Goal: Task Accomplishment & Management: Use online tool/utility

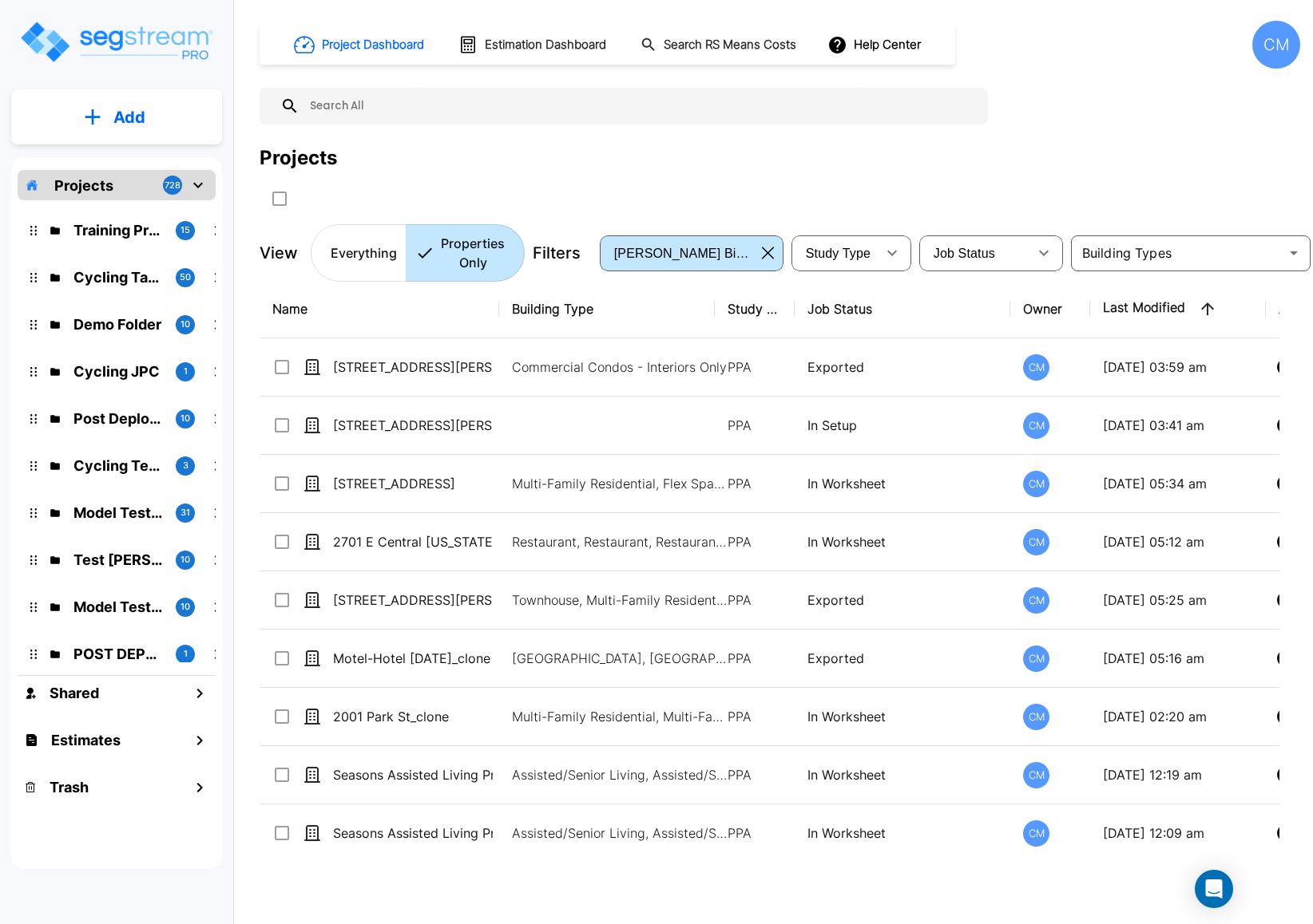
click at [479, 158] on div "Projects" at bounding box center [779, 159] width 1040 height 29
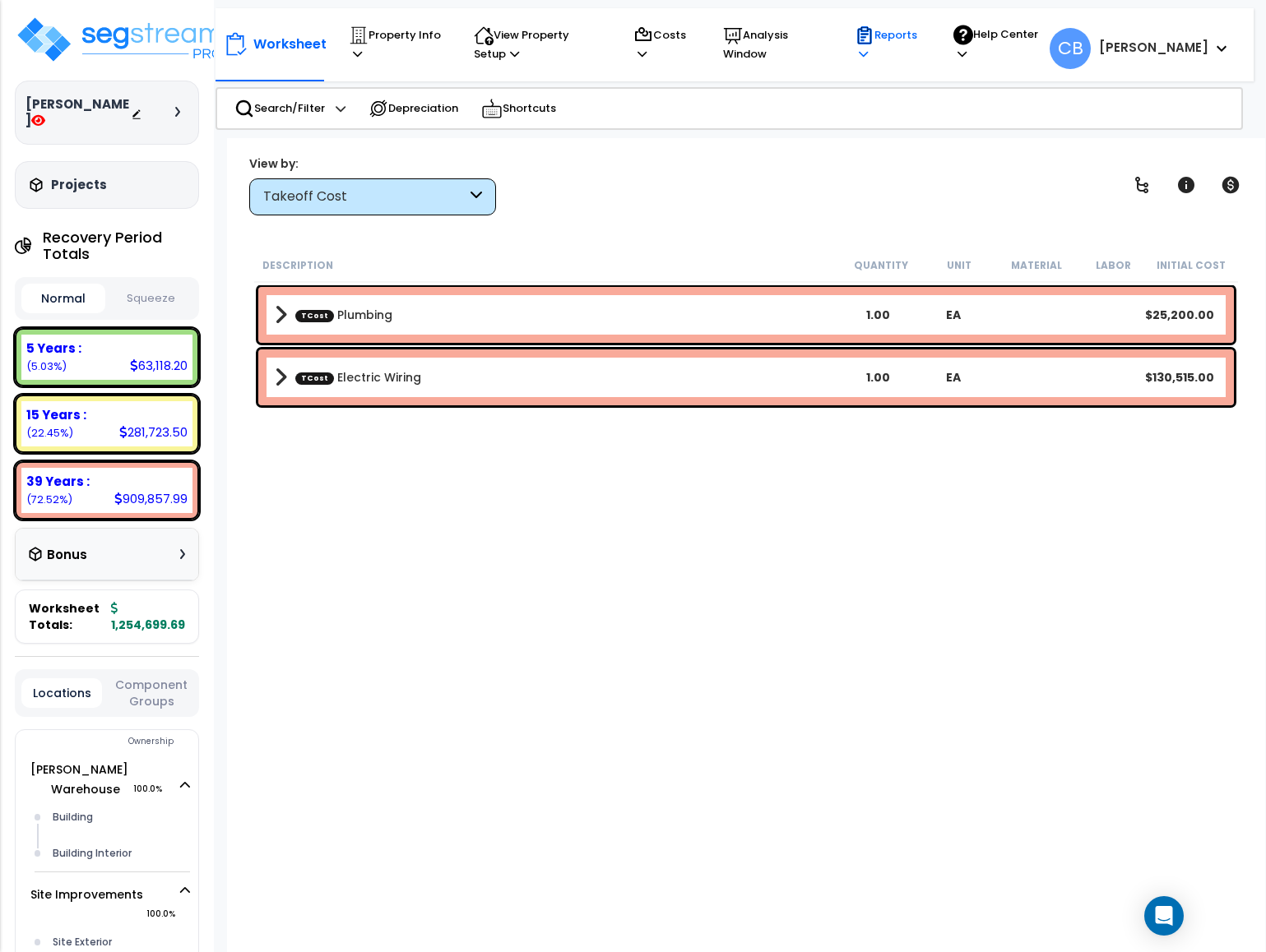
click at [896, 50] on p "Reports" at bounding box center [888, 44] width 68 height 38
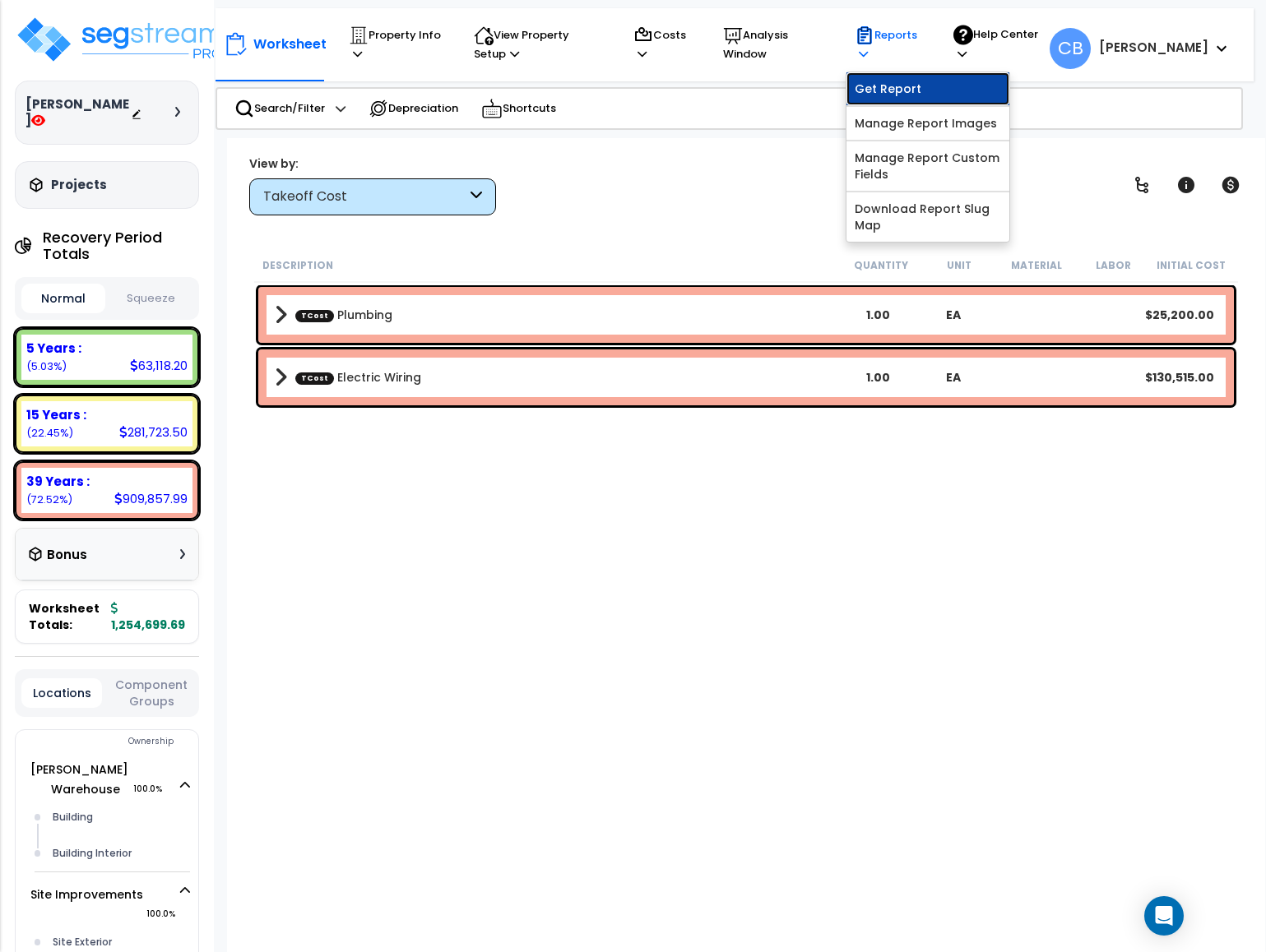
click at [899, 86] on link "Get Report" at bounding box center [927, 88] width 163 height 33
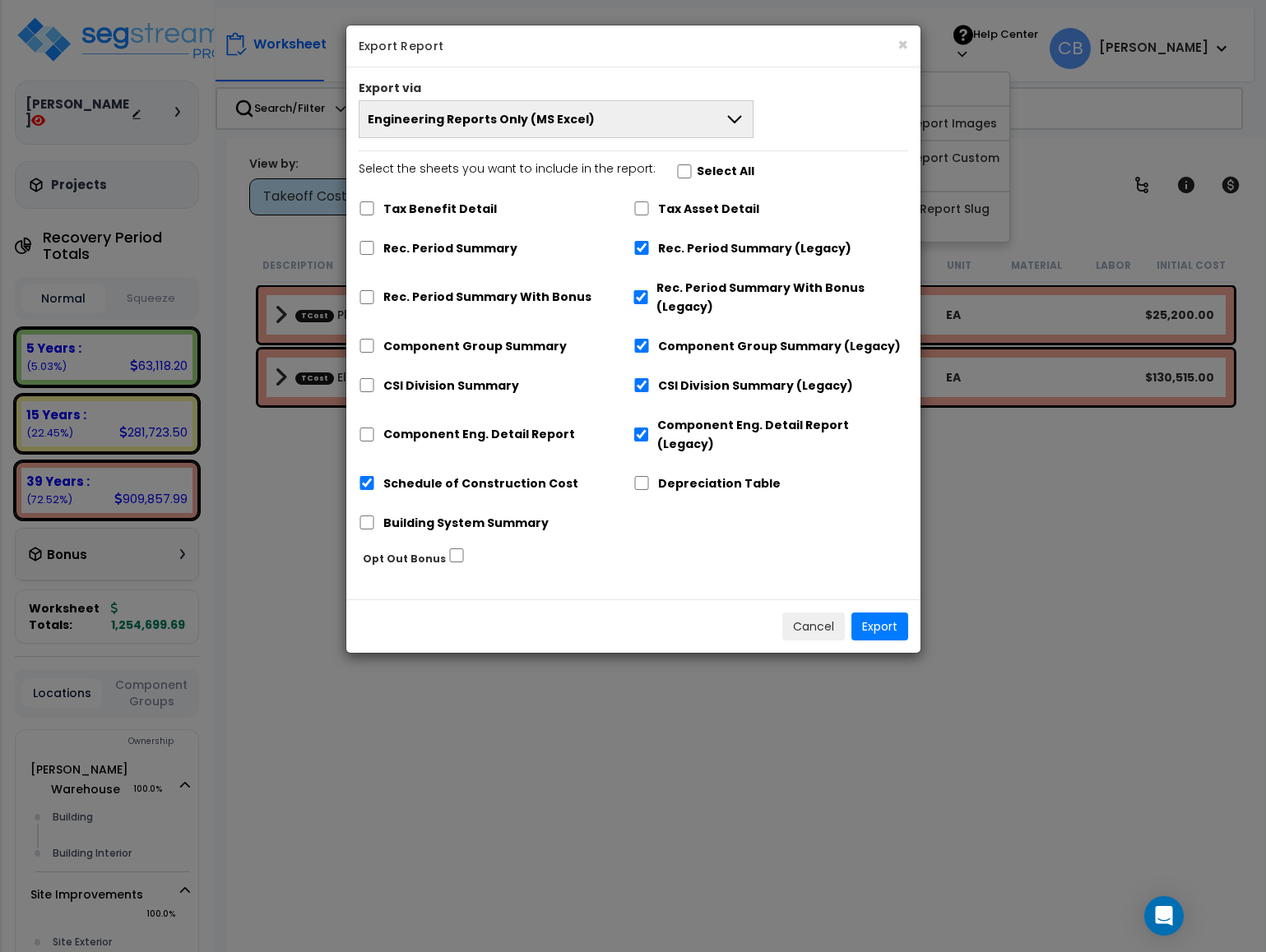
click at [546, 116] on span "Engineering Reports Only (MS Excel)" at bounding box center [481, 119] width 227 height 17
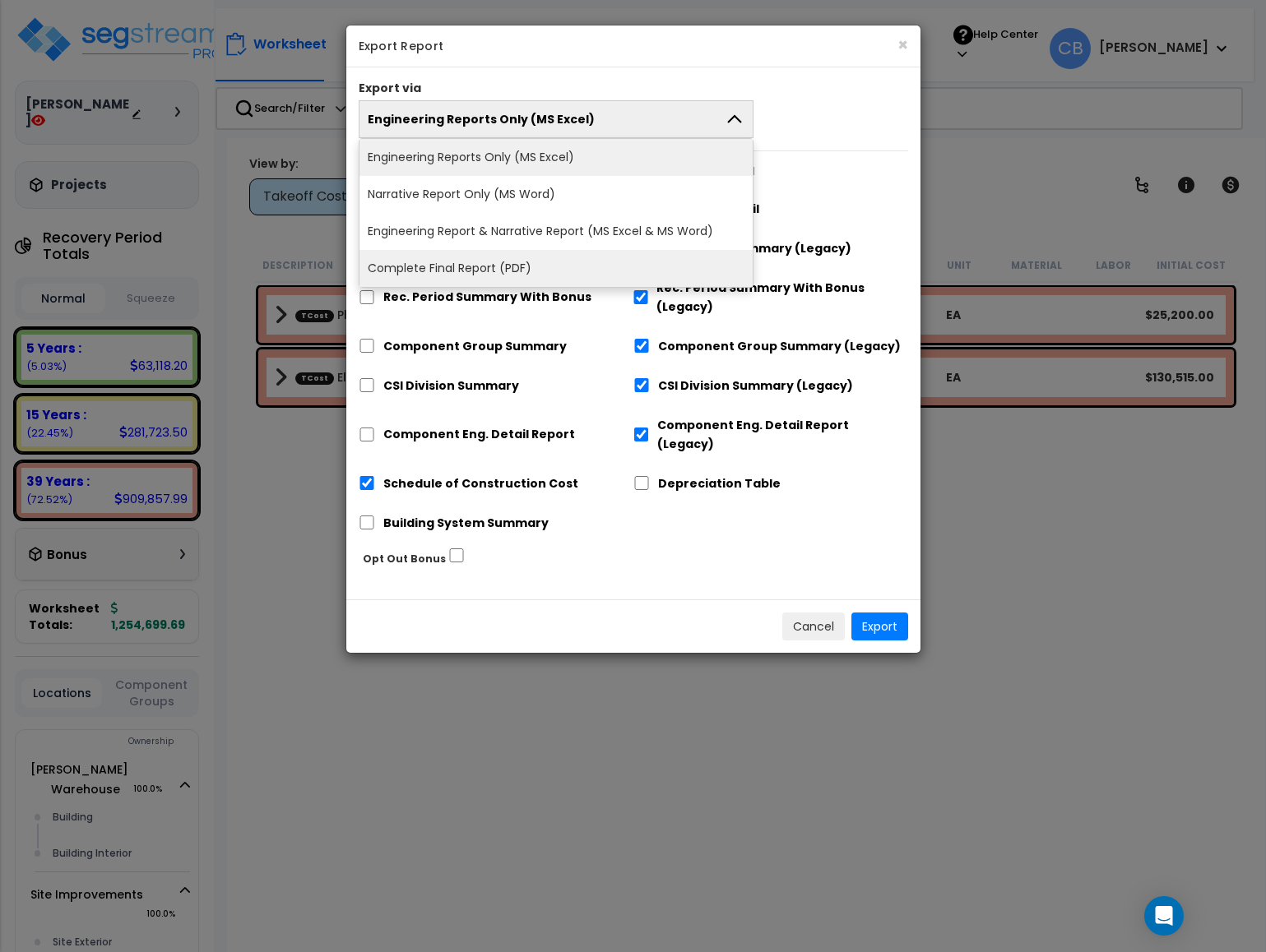
drag, startPoint x: 538, startPoint y: 259, endPoint x: 510, endPoint y: 143, distance: 119.3
click at [538, 259] on li "Complete Final Report (PDF)" at bounding box center [555, 268] width 394 height 37
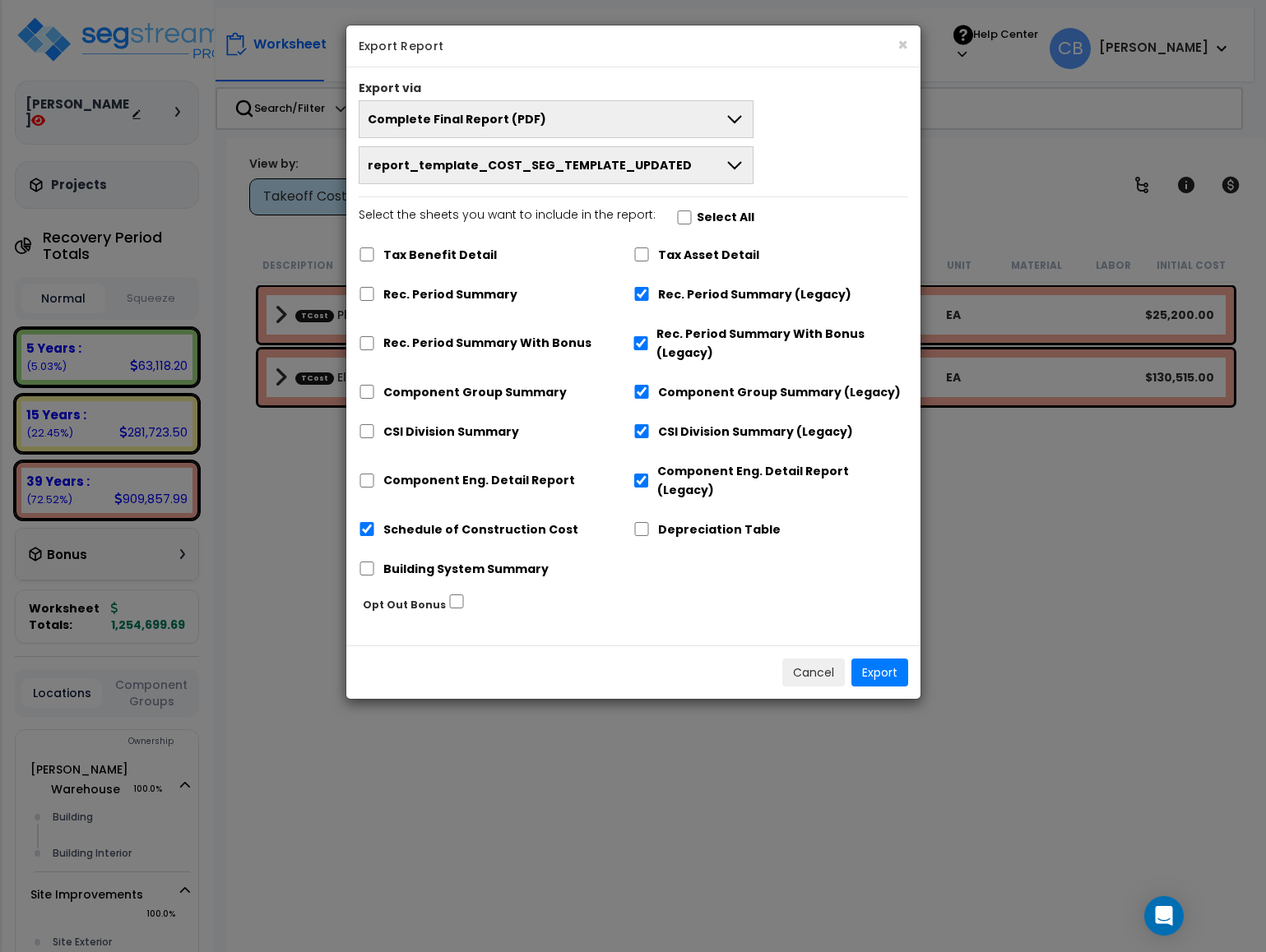
click at [519, 179] on button "report_template_COST_SEG_TEMPLATE_UPDATED" at bounding box center [556, 165] width 396 height 38
click at [889, 659] on button "Export" at bounding box center [880, 673] width 56 height 28
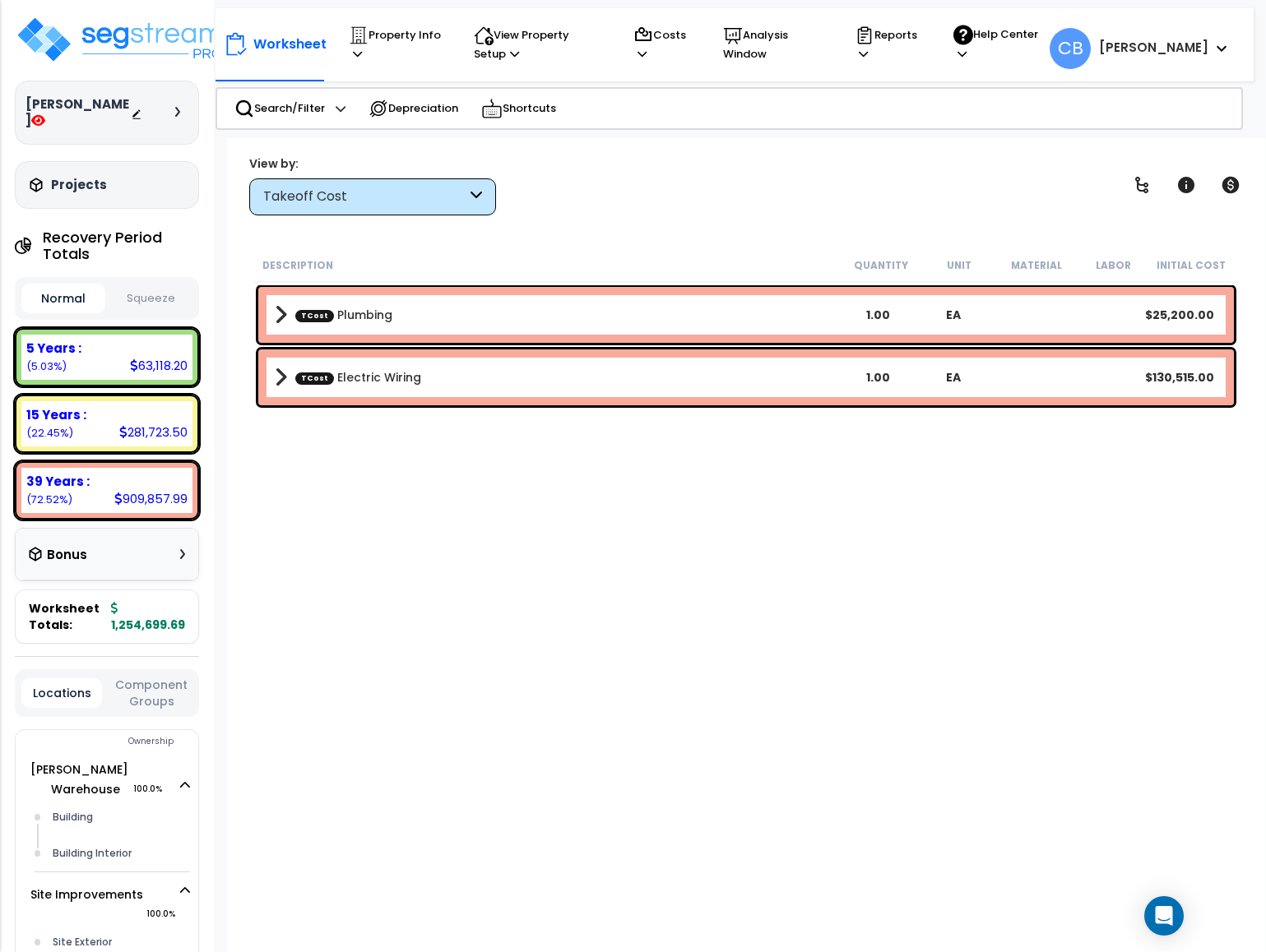
click at [348, 314] on link "TCost Plumbing" at bounding box center [343, 315] width 97 height 17
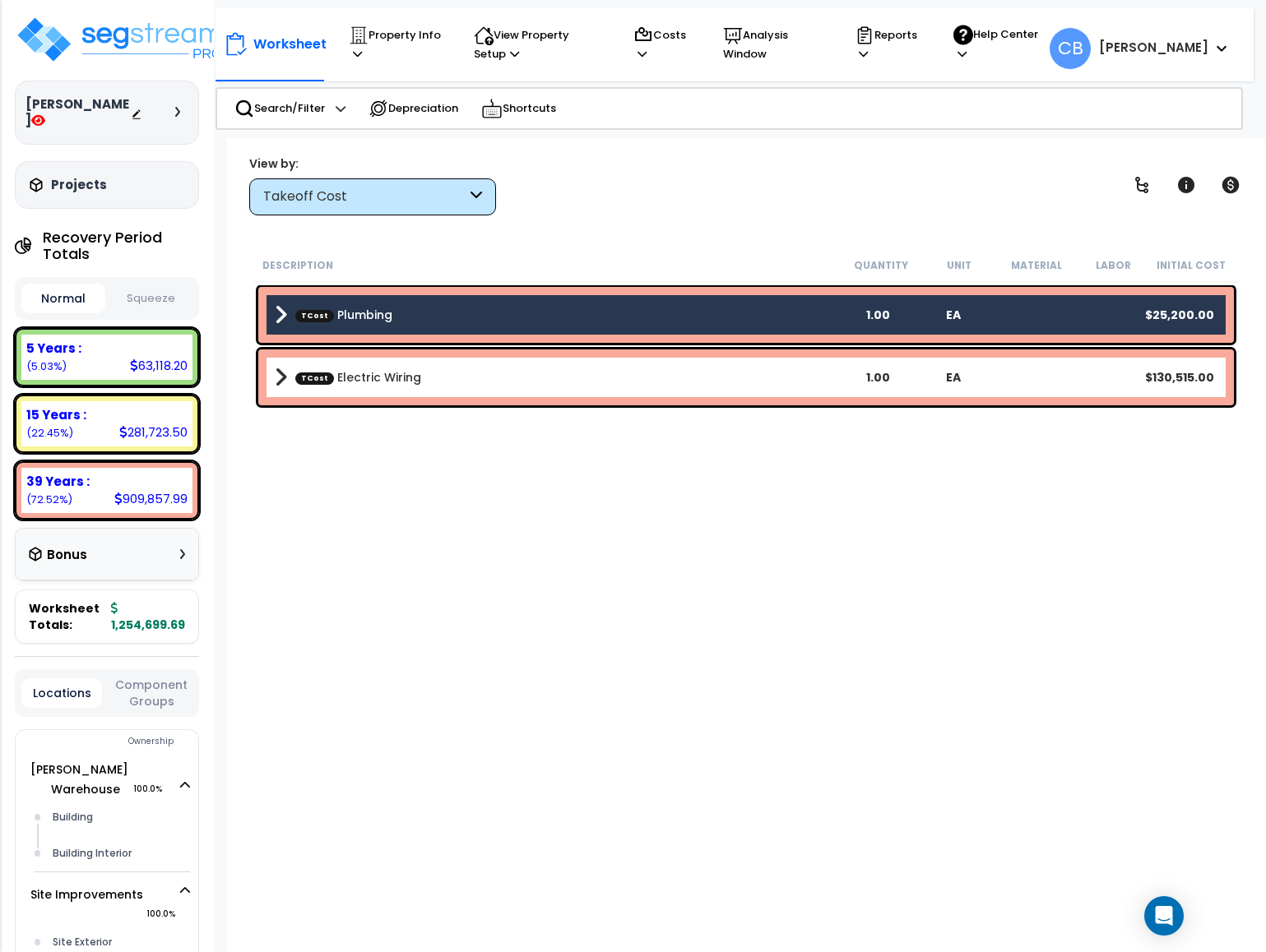
click at [363, 380] on link "TCost Electric Wiring" at bounding box center [358, 378] width 126 height 17
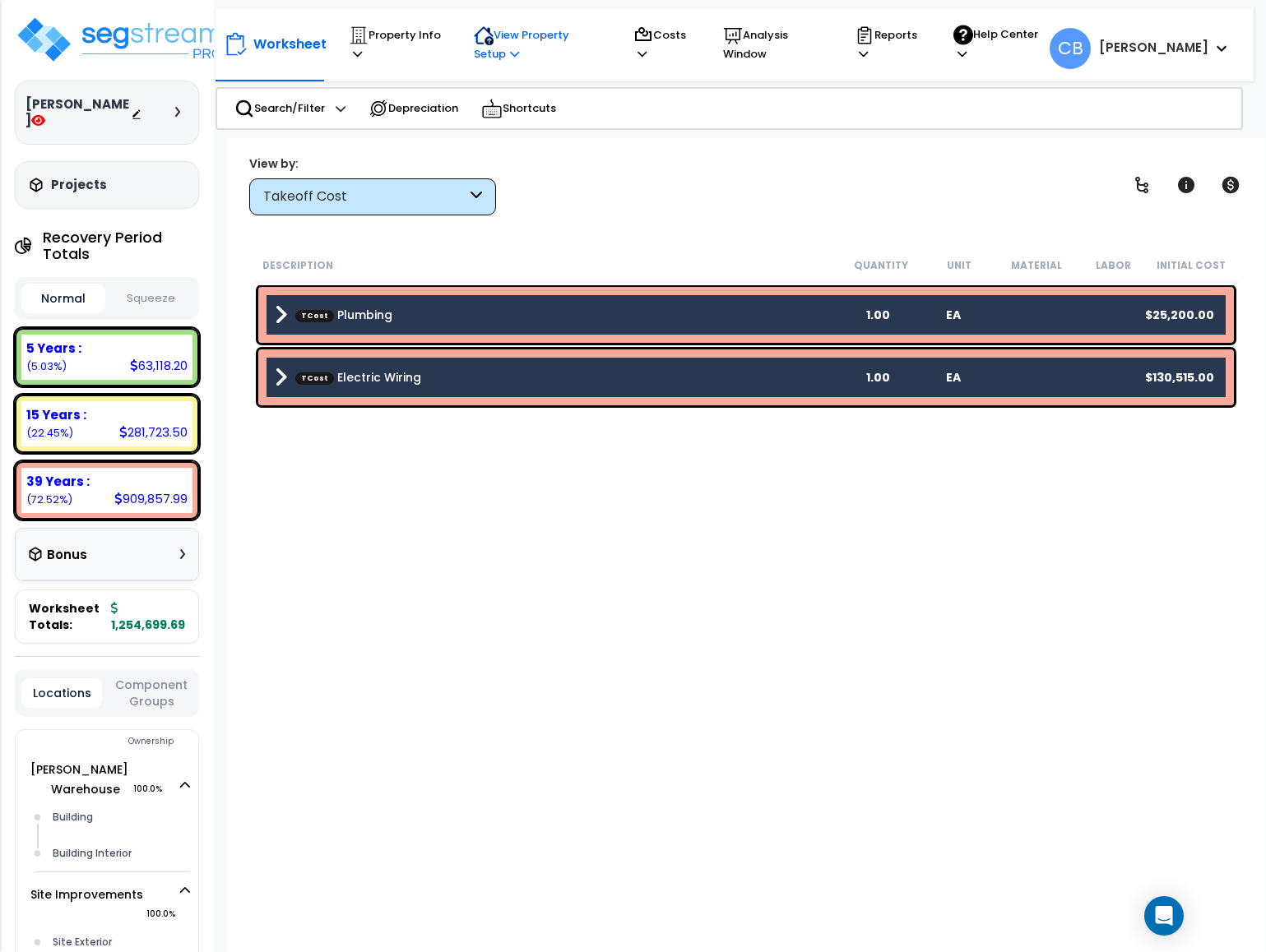
click at [490, 38] on icon at bounding box center [490, 41] width 9 height 9
click at [408, 37] on p "Property Info" at bounding box center [396, 44] width 94 height 38
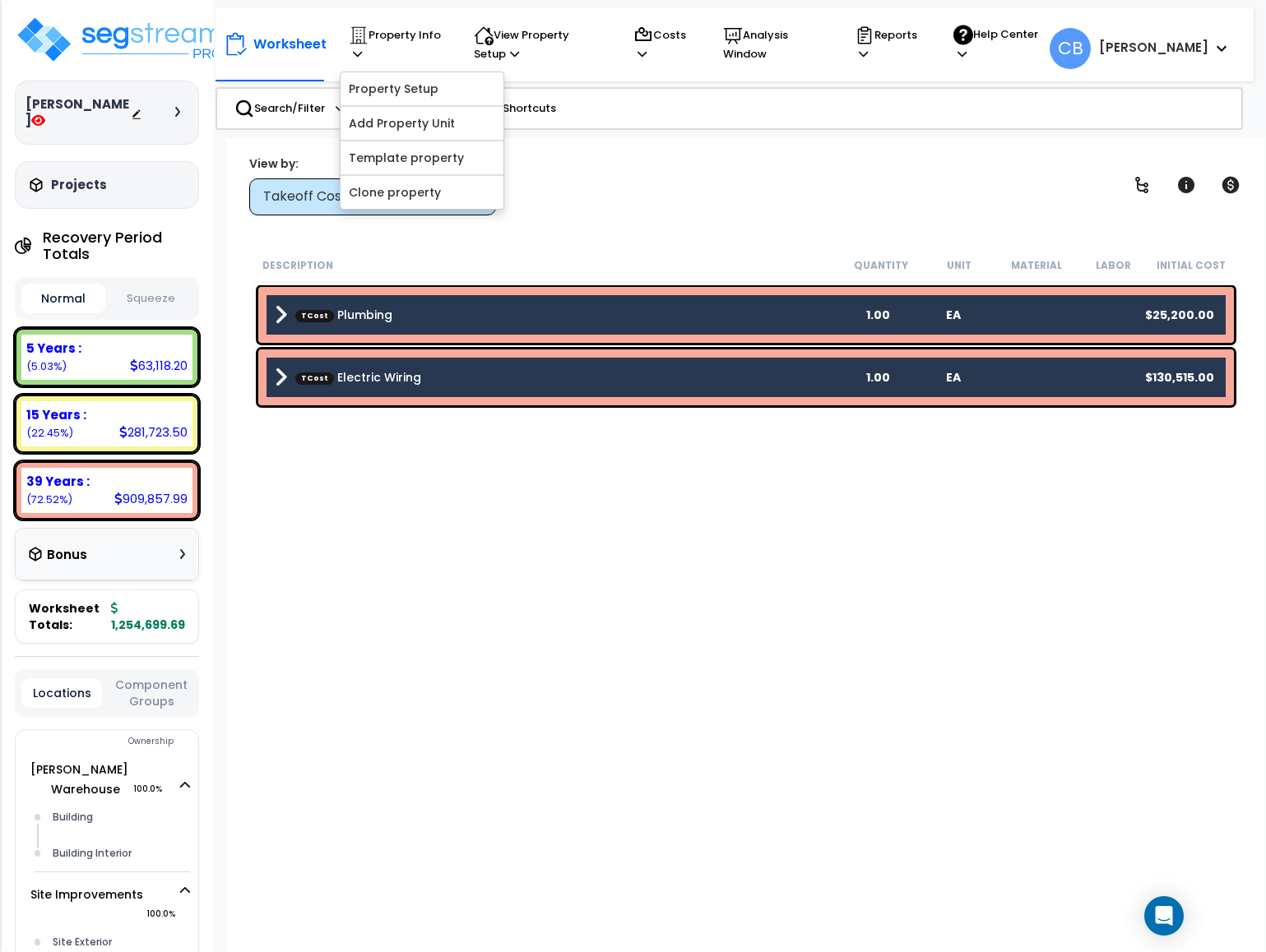
click at [675, 222] on div "Worksheet Property Info Property Setup Add Property Unit Template property Clon…" at bounding box center [746, 614] width 1038 height 952
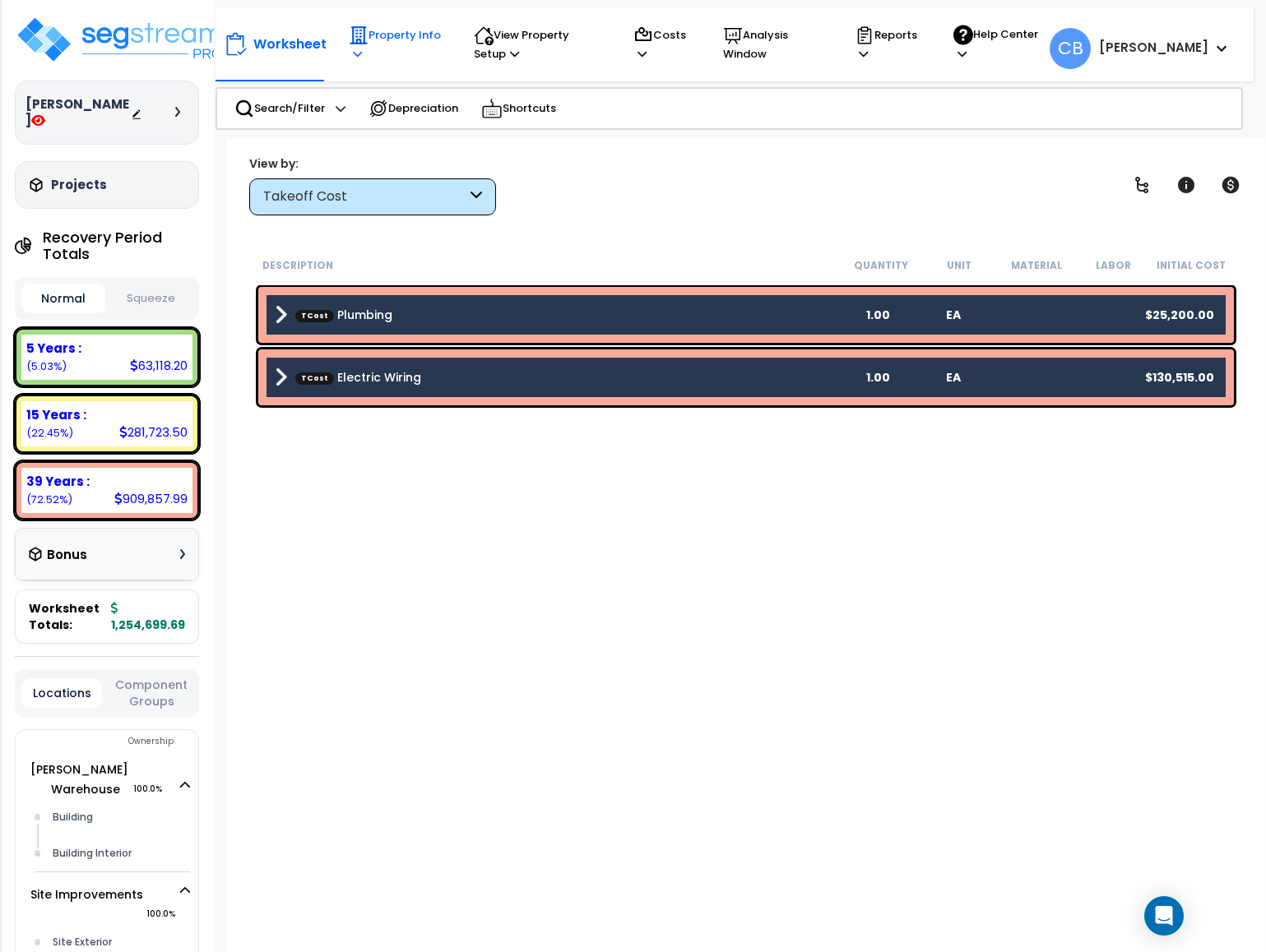
click at [361, 44] on icon at bounding box center [358, 35] width 20 height 20
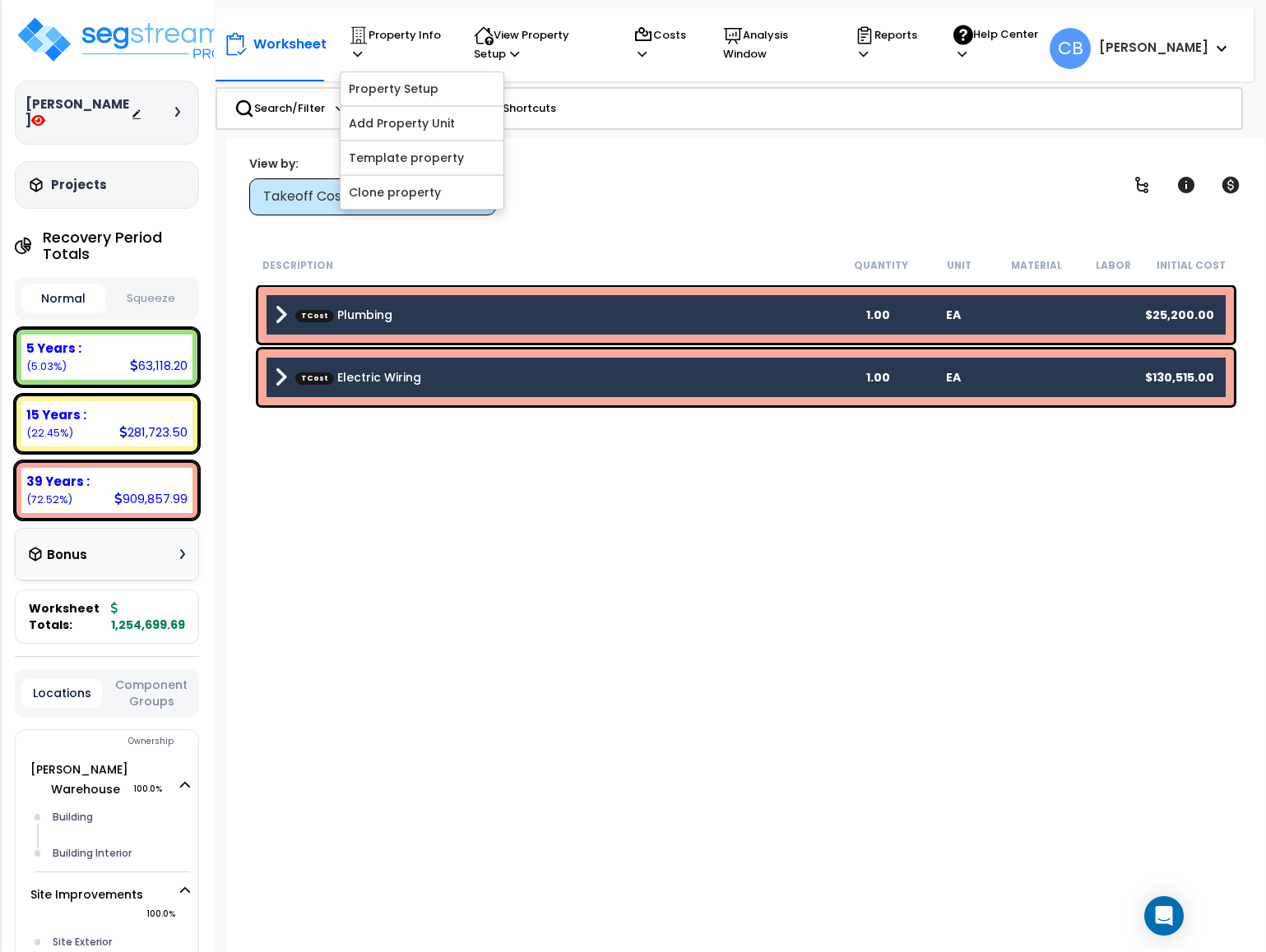
click at [487, 525] on div "Description Quantity Unit Material Labor Initial Cost TCost Plumbing 1.00 EA $2…" at bounding box center [746, 567] width 989 height 638
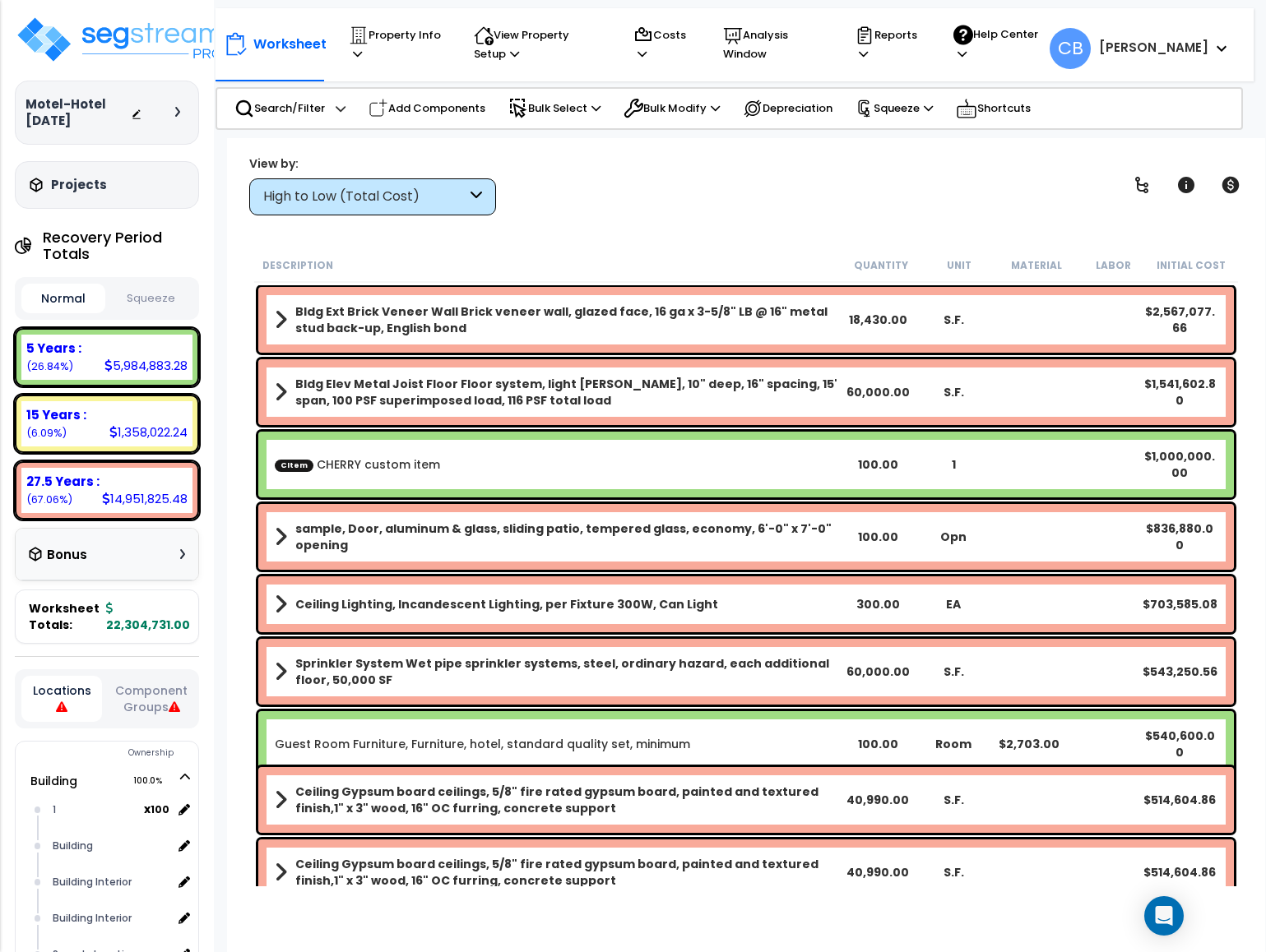
click at [373, 185] on div "High to Low (Total Cost)" at bounding box center [372, 196] width 247 height 37
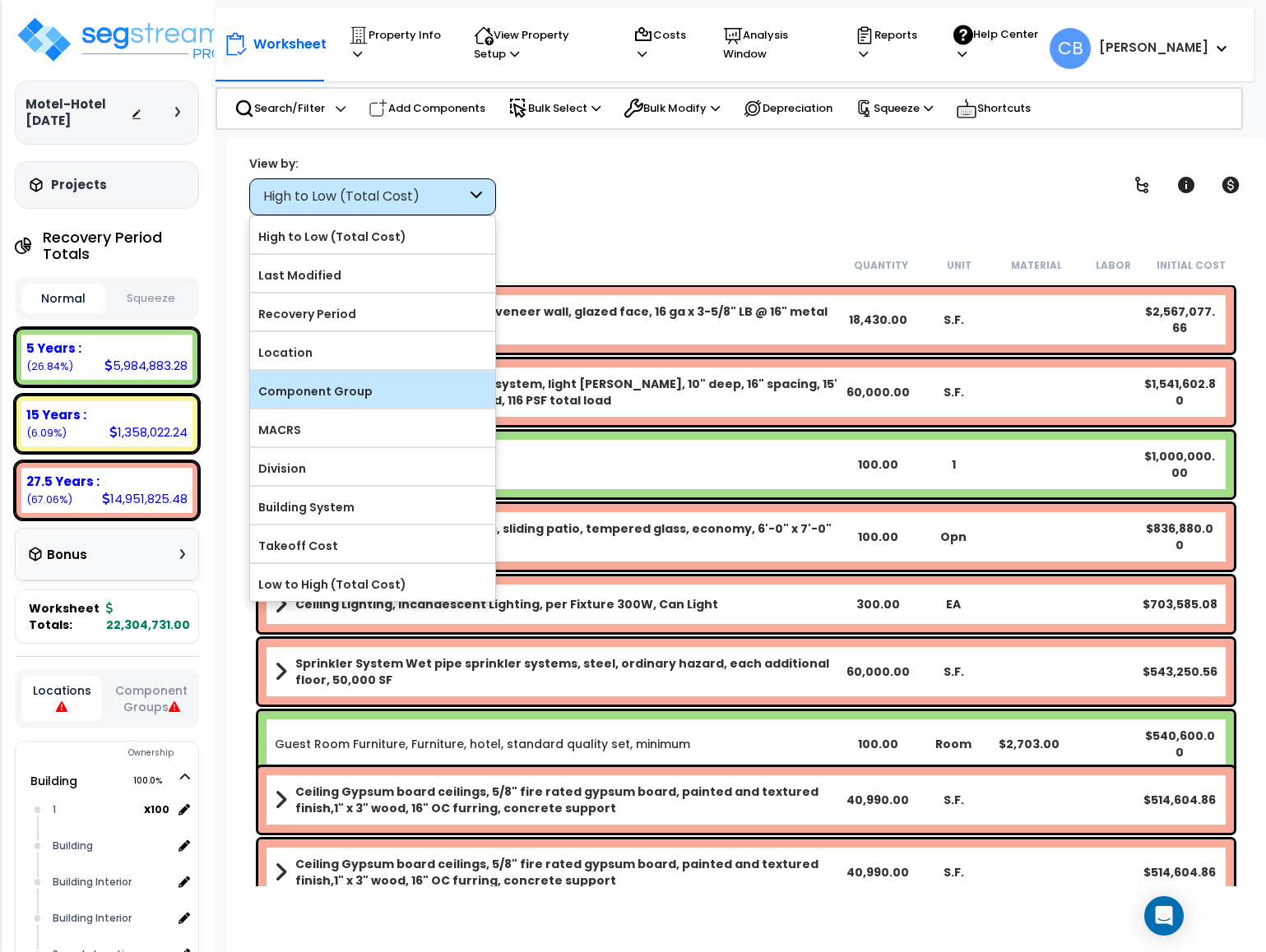
click at [341, 385] on label "Component Group" at bounding box center [372, 391] width 245 height 24
click at [0, 0] on input "Component Group" at bounding box center [0, 0] width 0 height 0
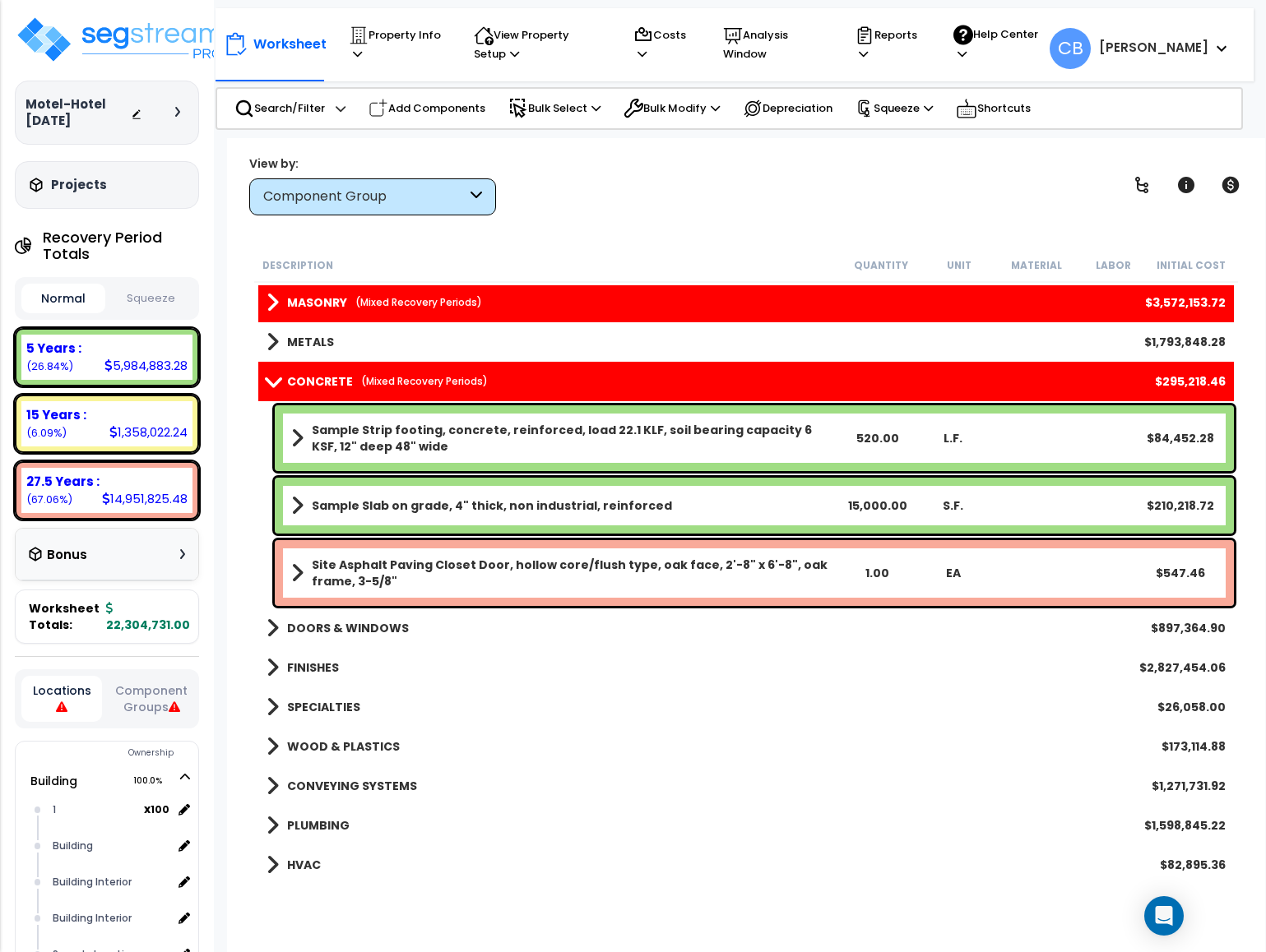
click at [313, 606] on b "FINISHES" at bounding box center [312, 668] width 52 height 17
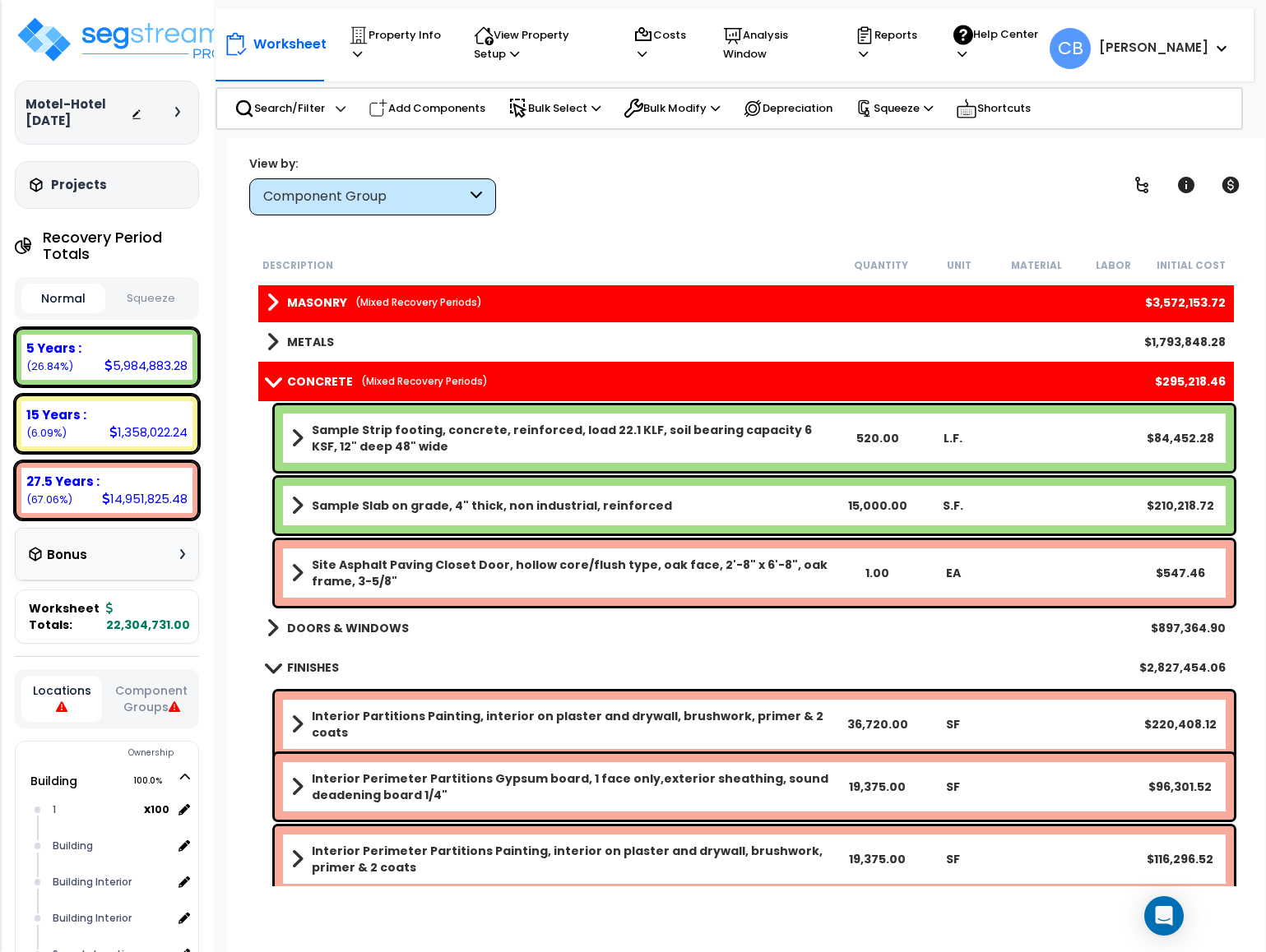
scroll to position [370, 0]
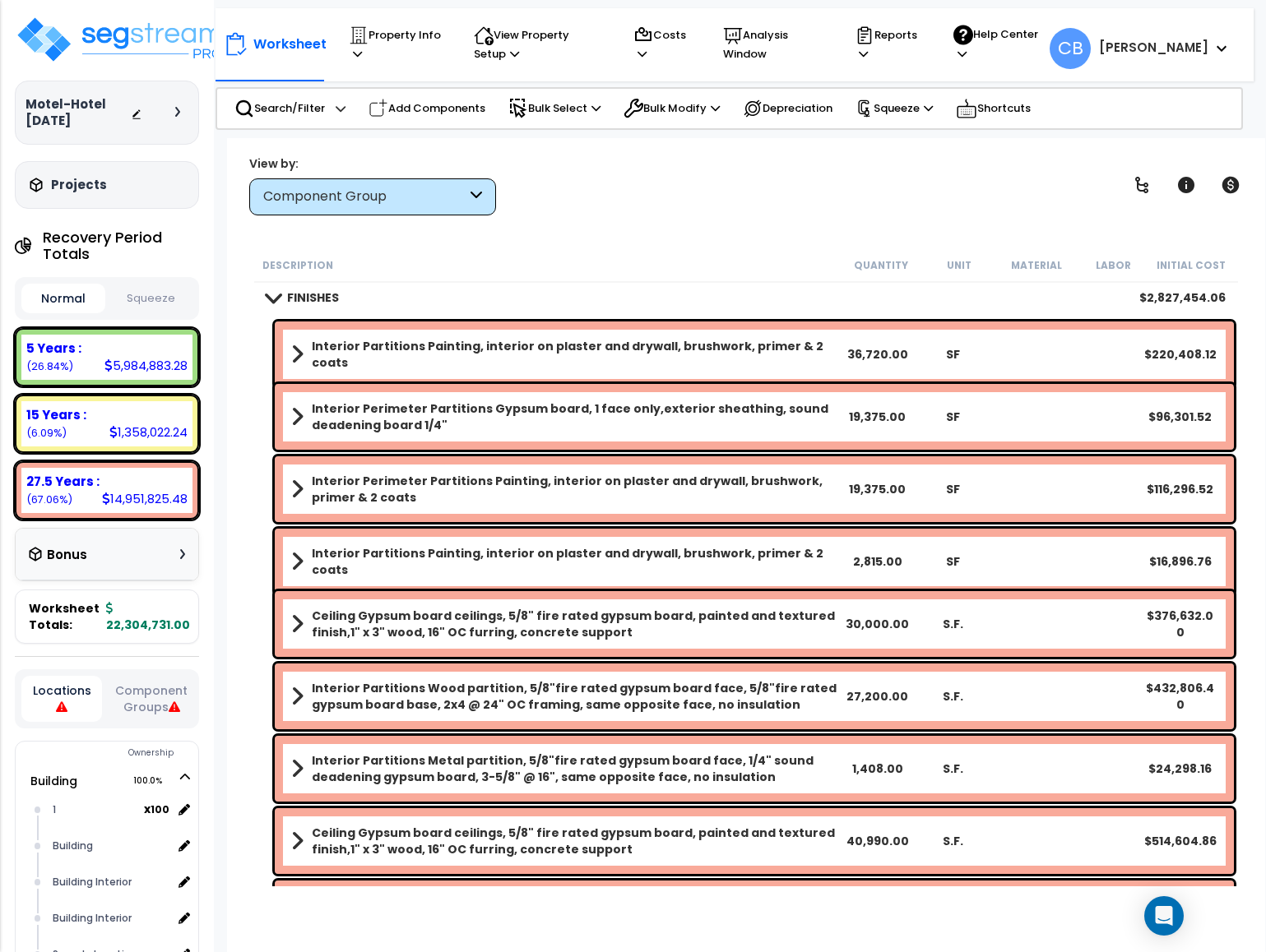
click at [371, 351] on b "Interior Partitions Painting, interior on plaster and drywall, brushwork, prime…" at bounding box center [575, 354] width 527 height 33
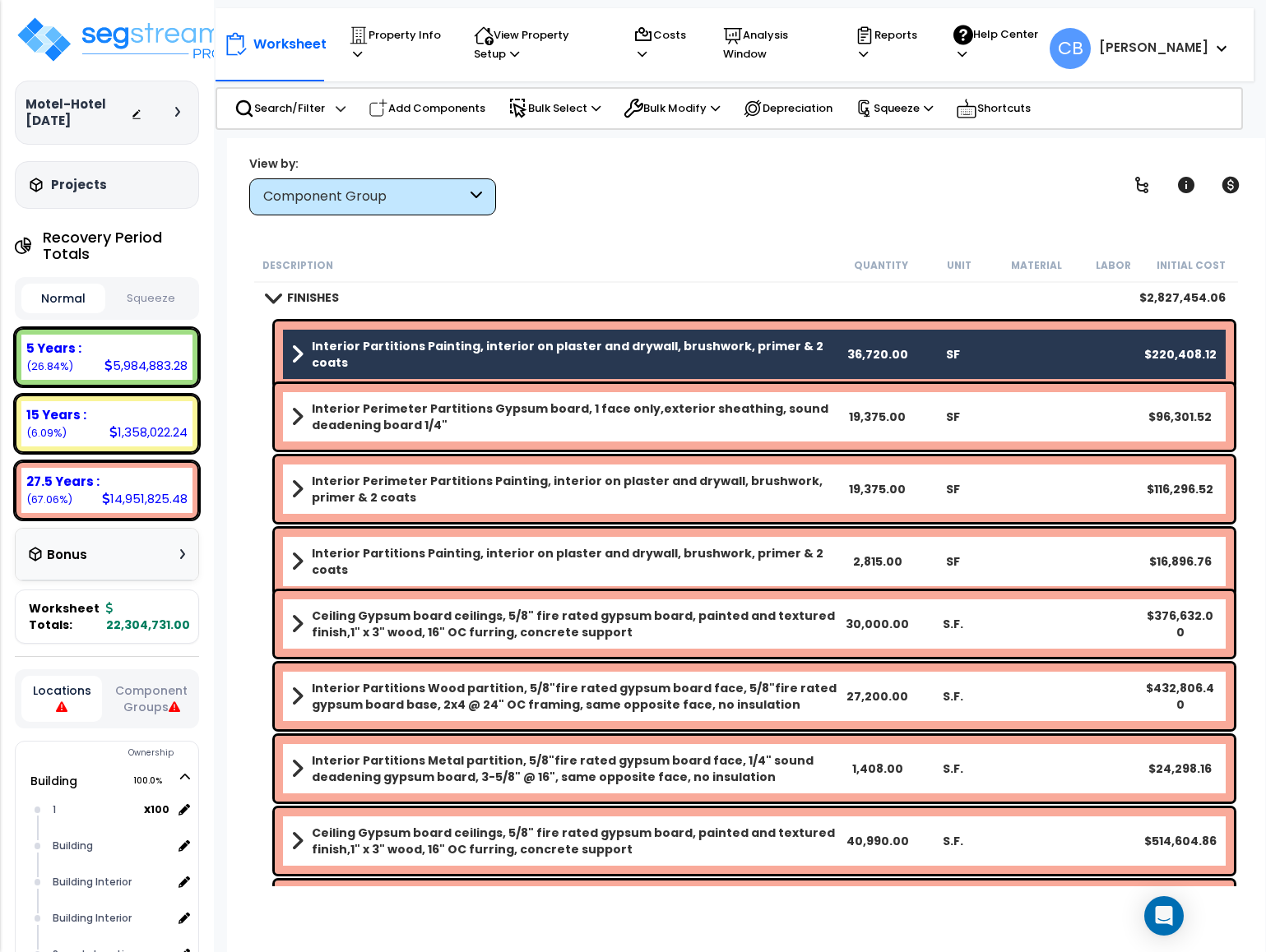
click at [371, 408] on b "Interior Perimeter Partitions Gypsum board, 1 face only,exterior sheathing, sou…" at bounding box center [575, 416] width 527 height 33
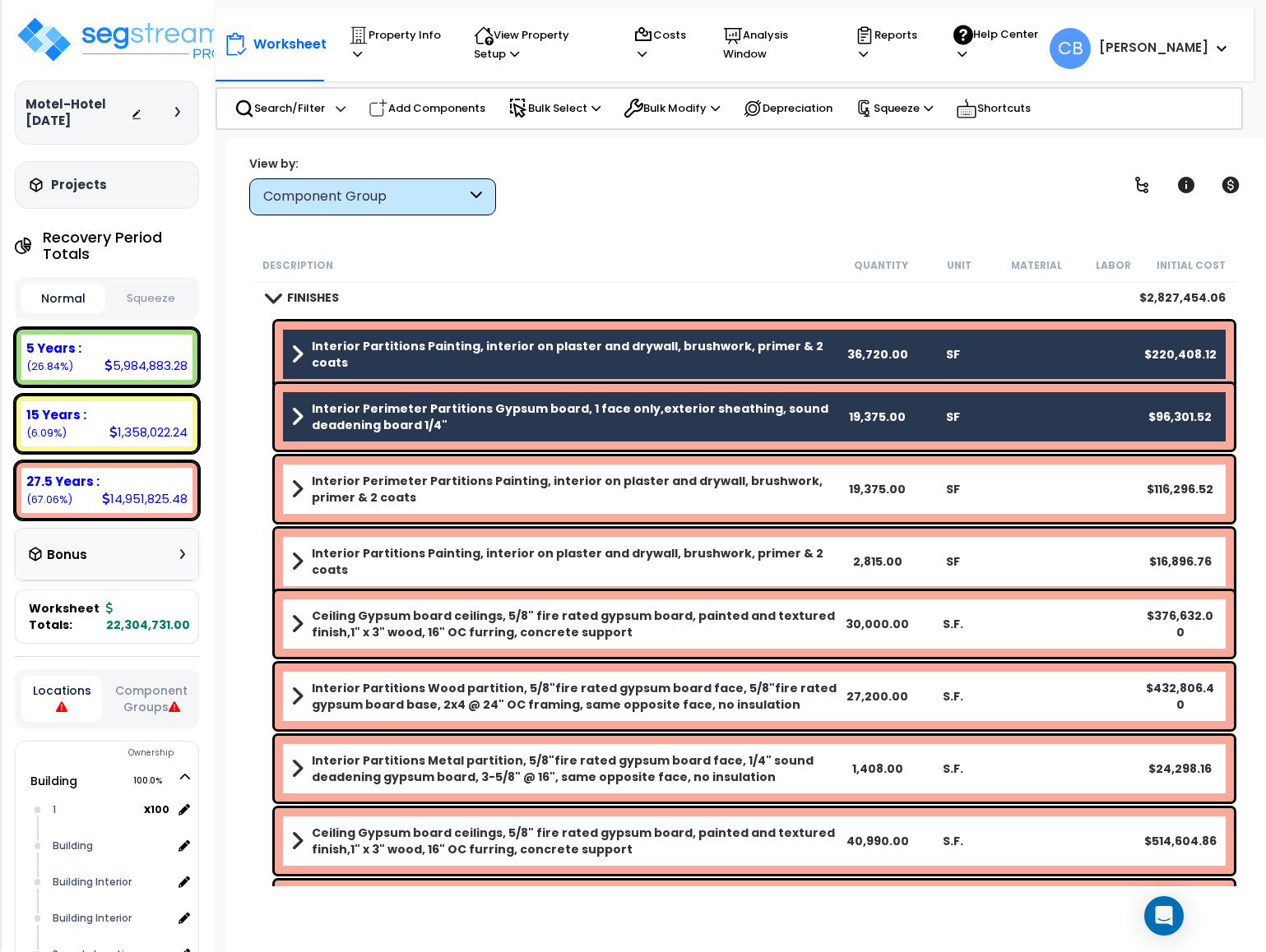
click at [361, 486] on b "Interior Perimeter Partitions Painting, interior on plaster and drywall, brushw…" at bounding box center [575, 489] width 527 height 33
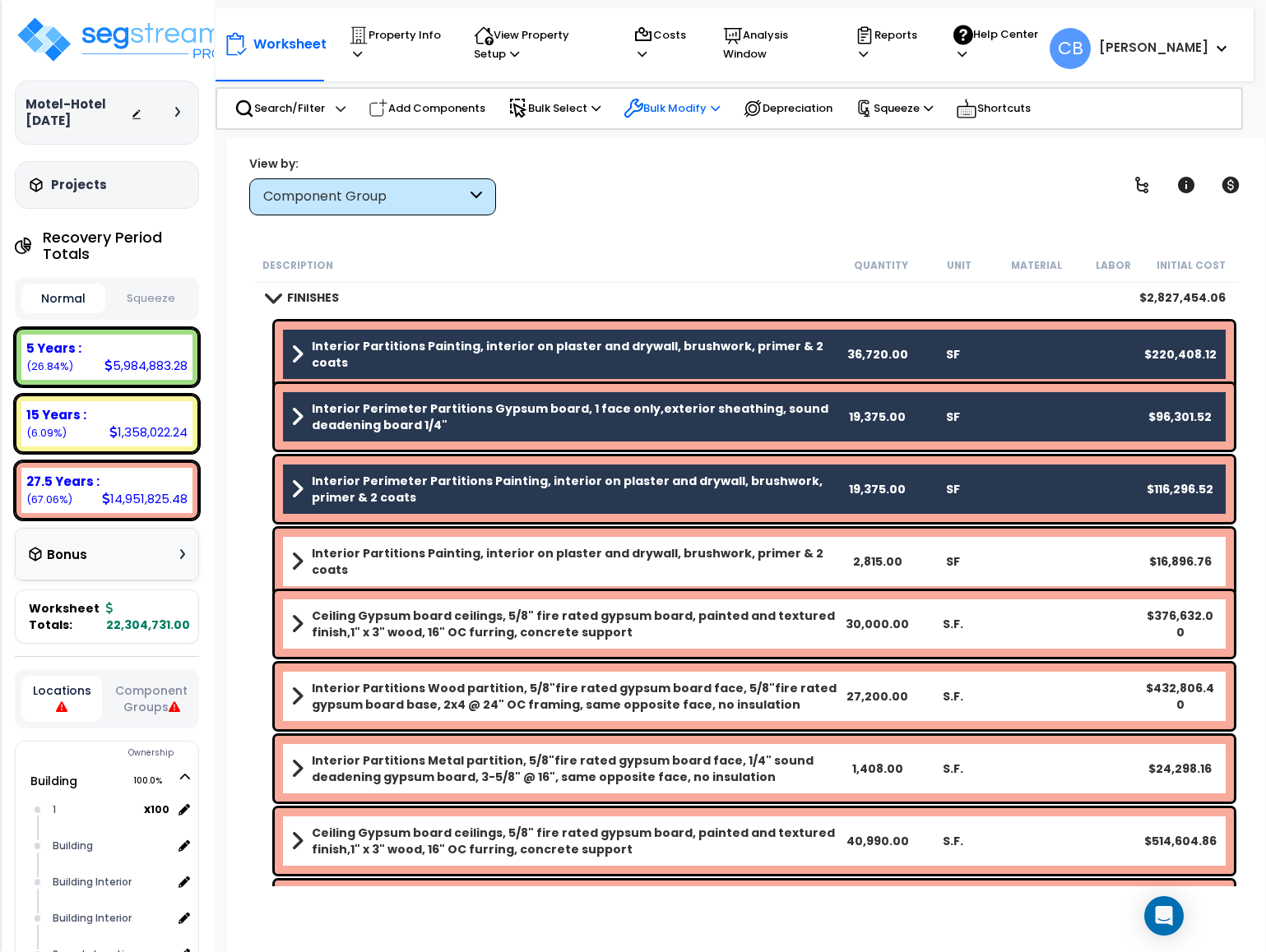
click at [642, 103] on icon at bounding box center [633, 108] width 17 height 17
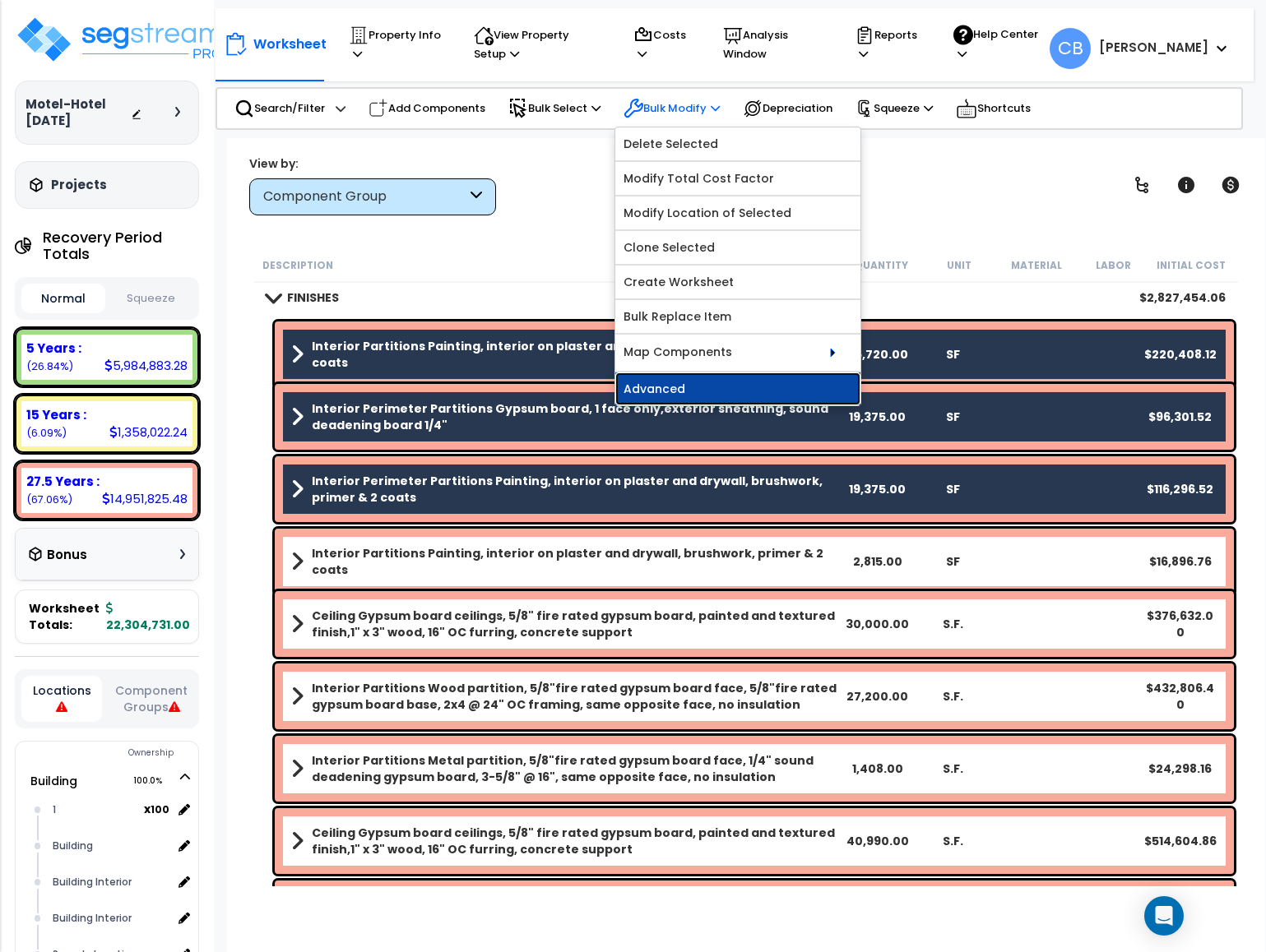
click at [746, 381] on link "Advanced" at bounding box center [738, 388] width 245 height 33
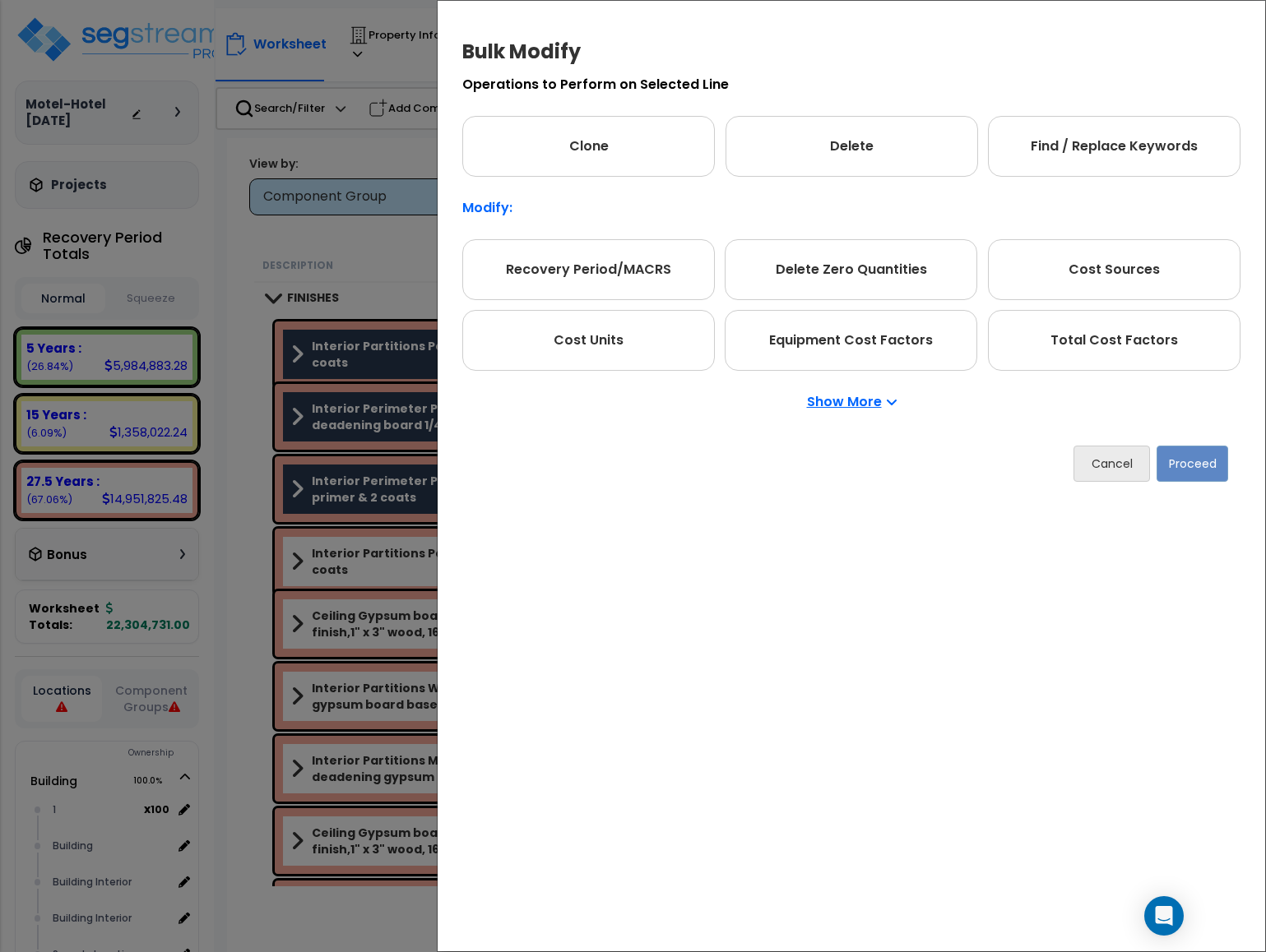
click at [843, 396] on p "Show More" at bounding box center [851, 402] width 89 height 13
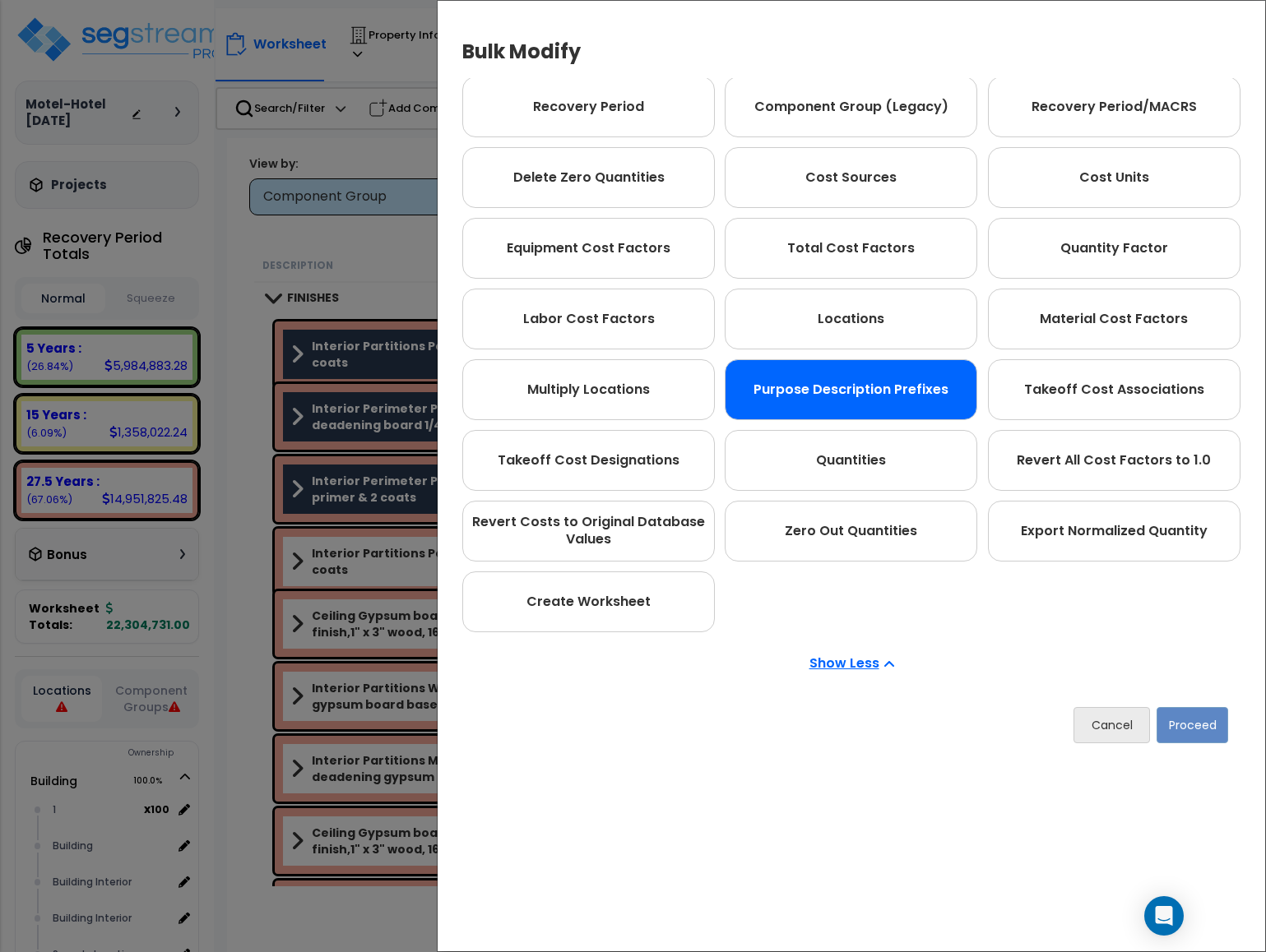
scroll to position [0, 0]
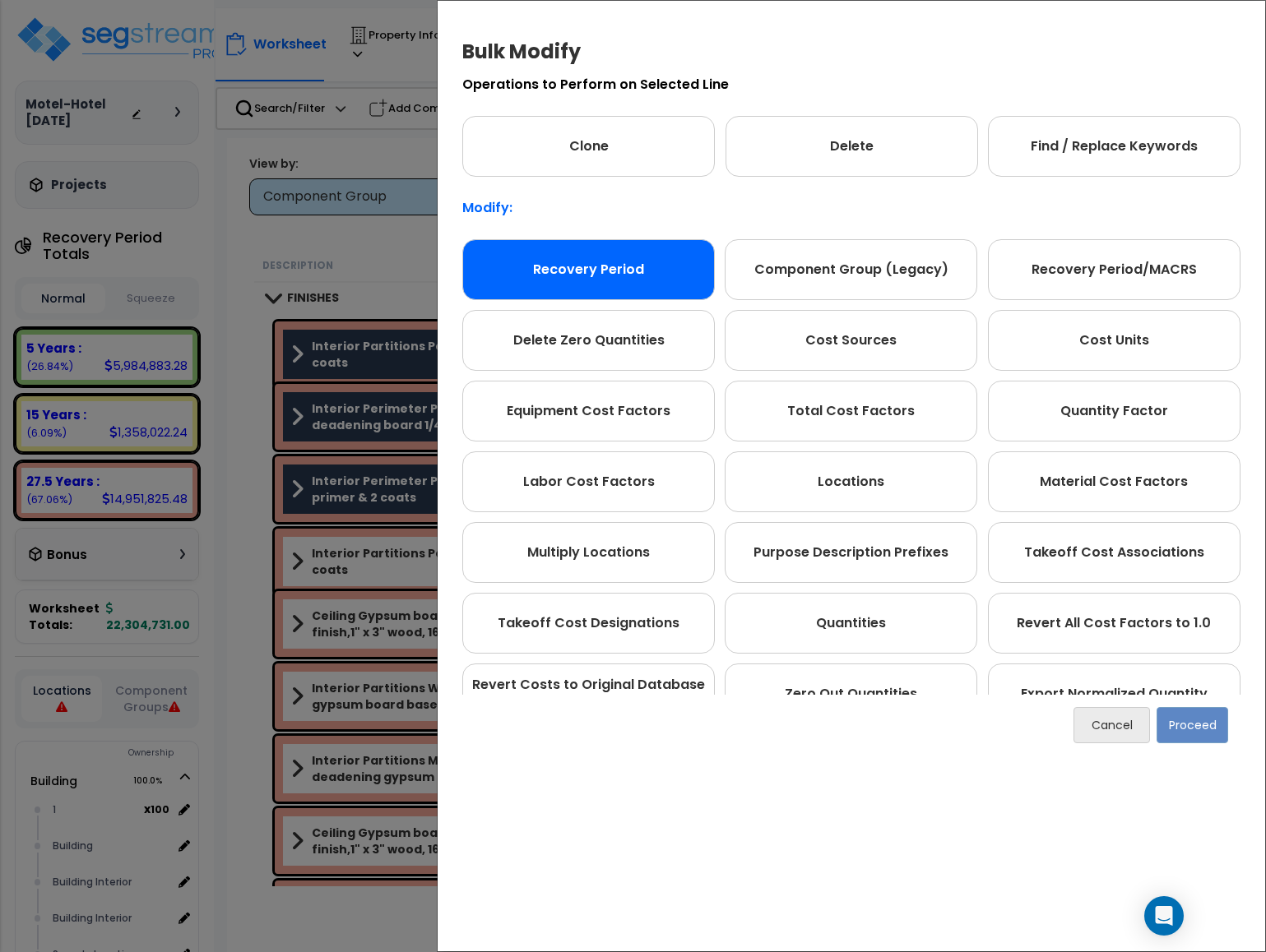
click at [688, 277] on div "Recovery Period" at bounding box center [588, 270] width 253 height 61
click at [843, 606] on button "Proceed" at bounding box center [1192, 726] width 71 height 37
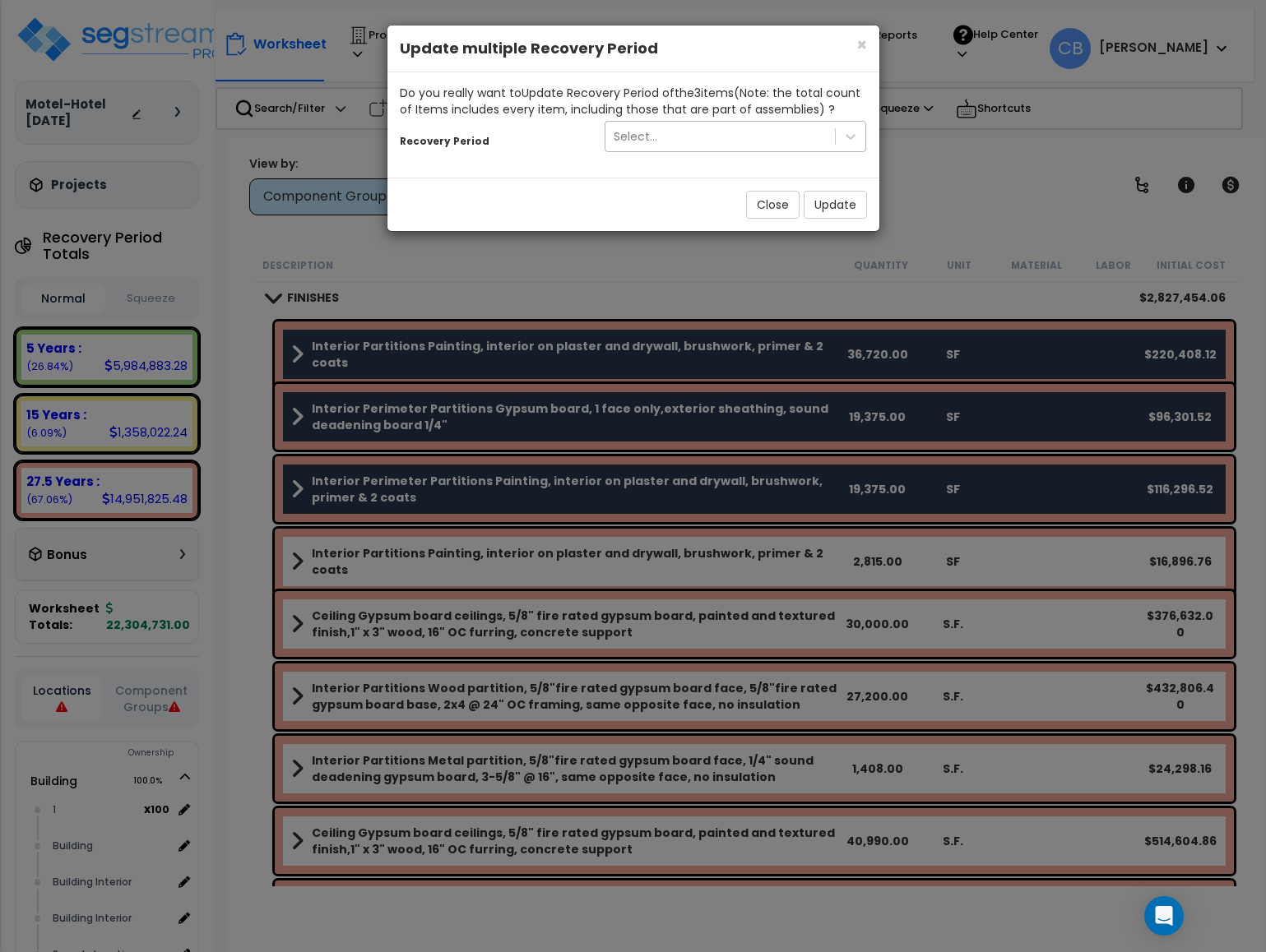
click at [746, 143] on div "Select..." at bounding box center [720, 136] width 230 height 26
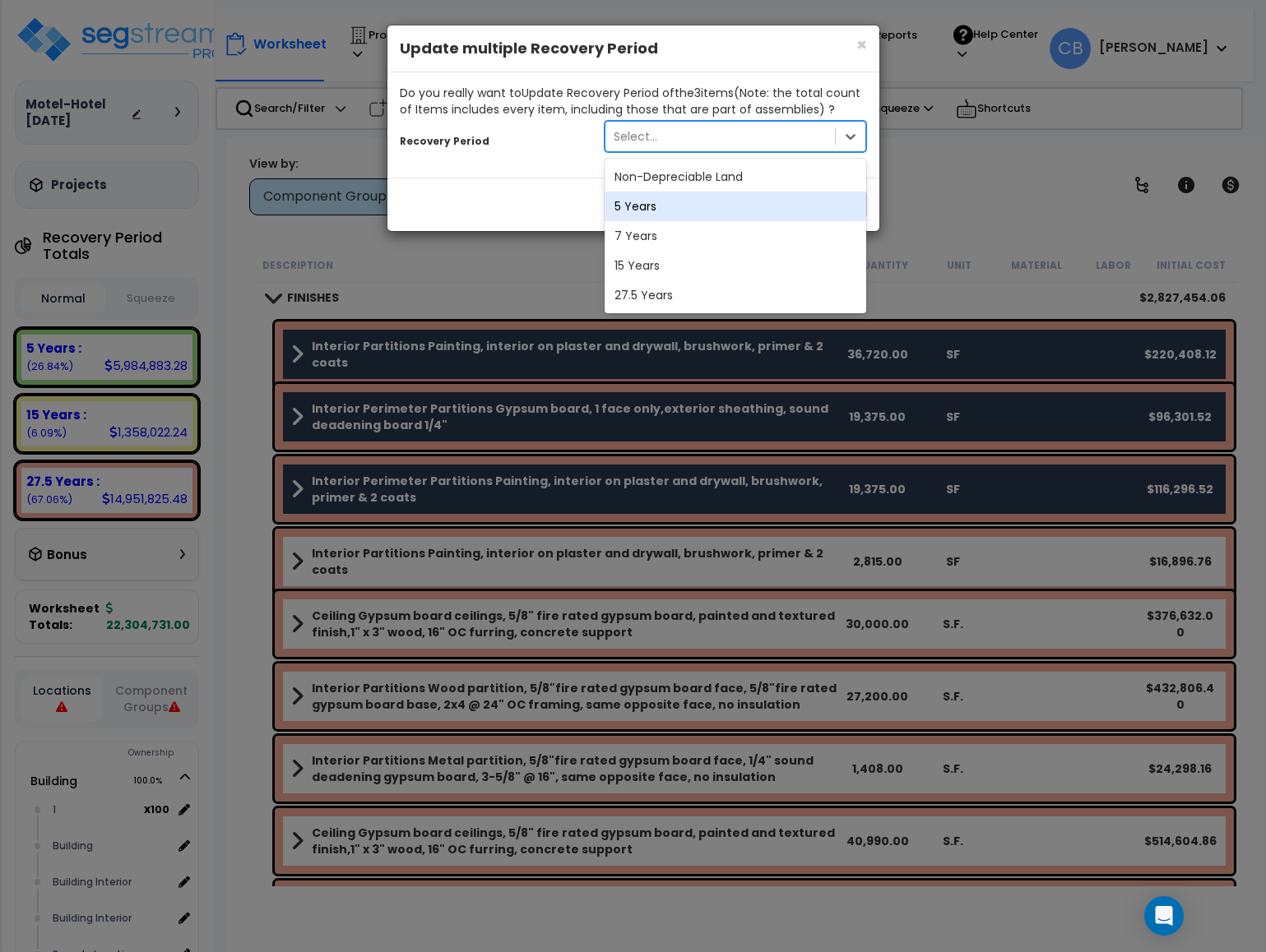
click at [687, 220] on div "5 Years" at bounding box center [735, 207] width 262 height 30
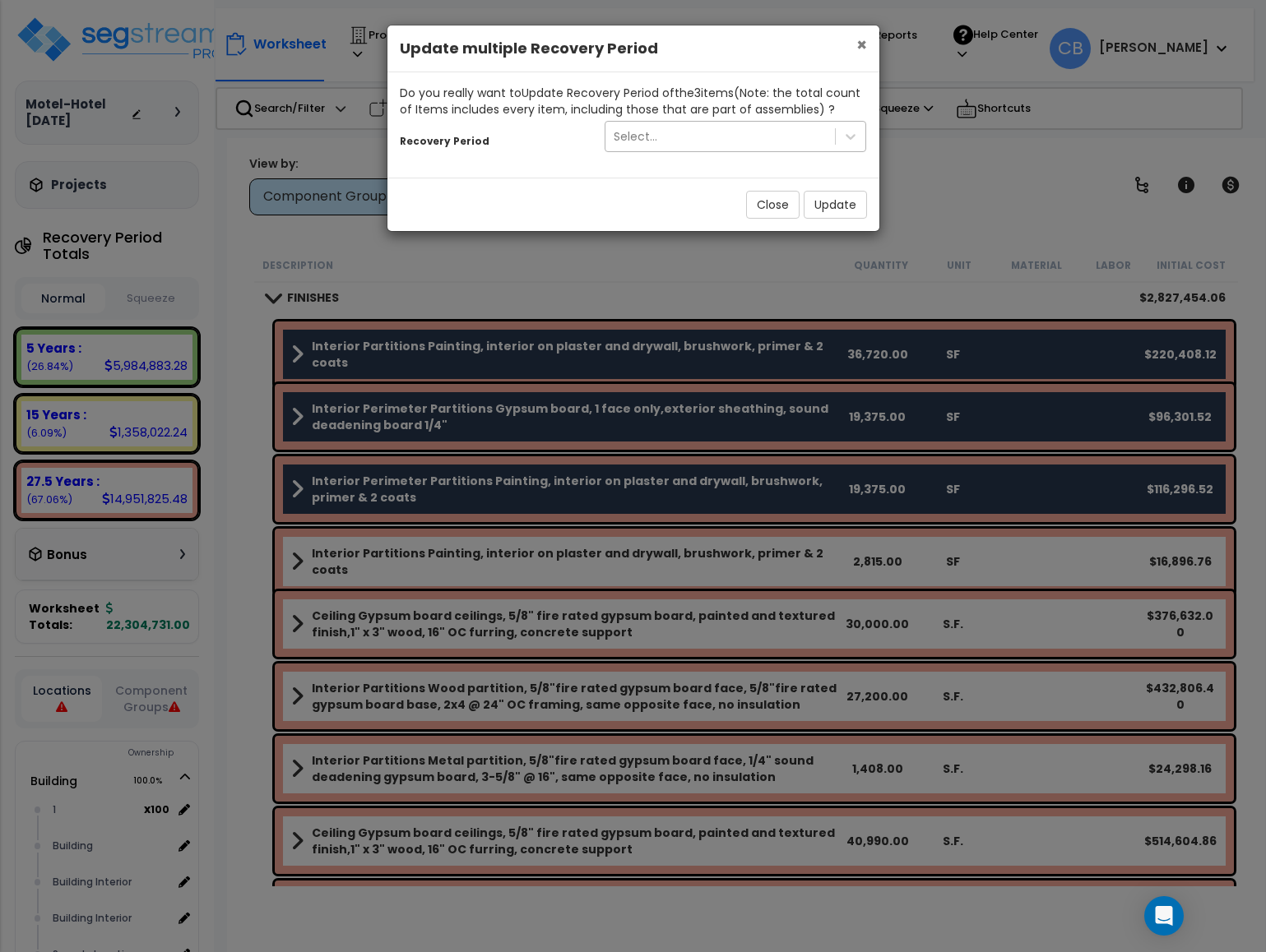
click at [843, 44] on span "×" at bounding box center [861, 44] width 10 height 23
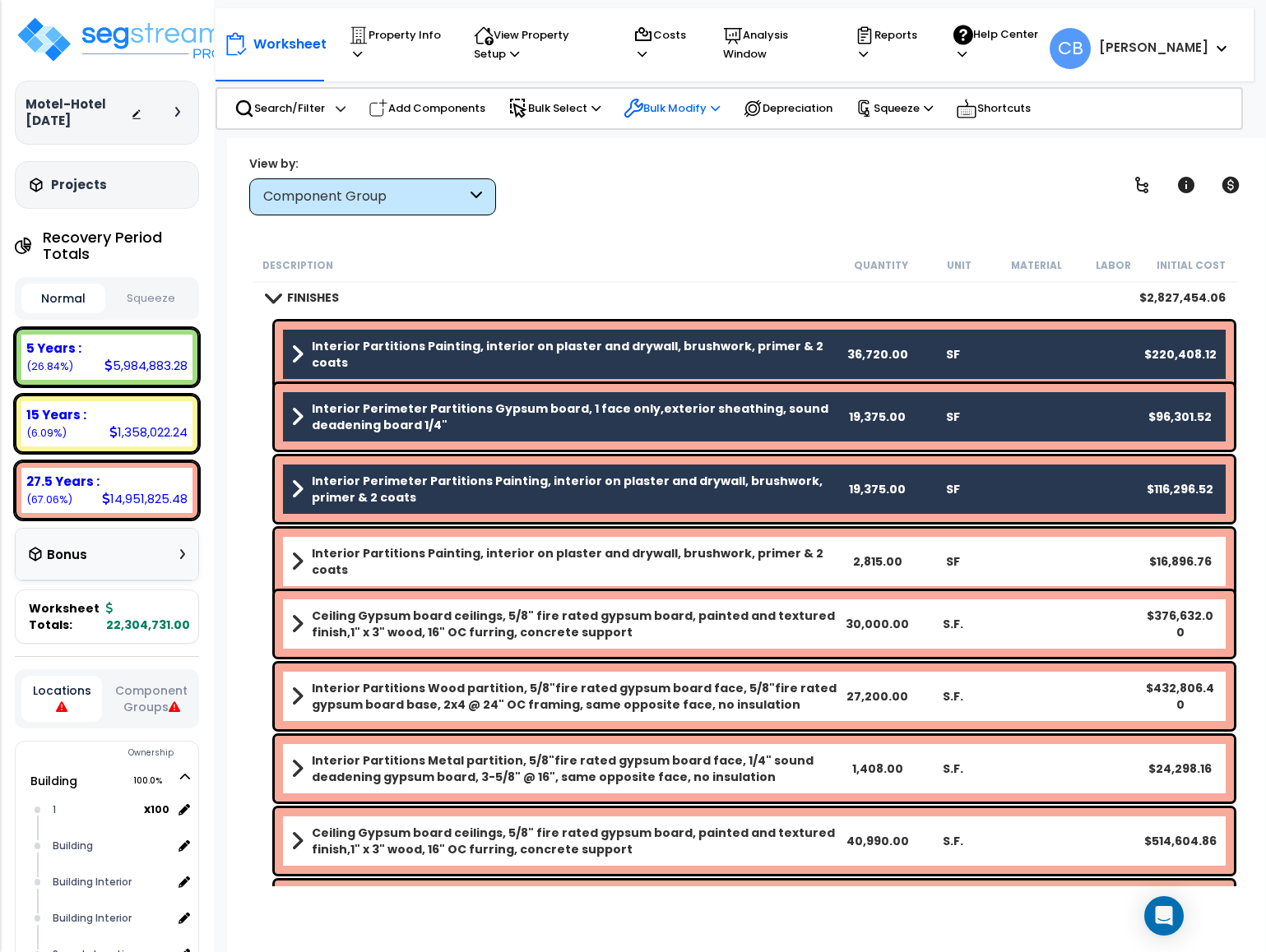
click at [699, 111] on p "Bulk Modify" at bounding box center [671, 108] width 96 height 20
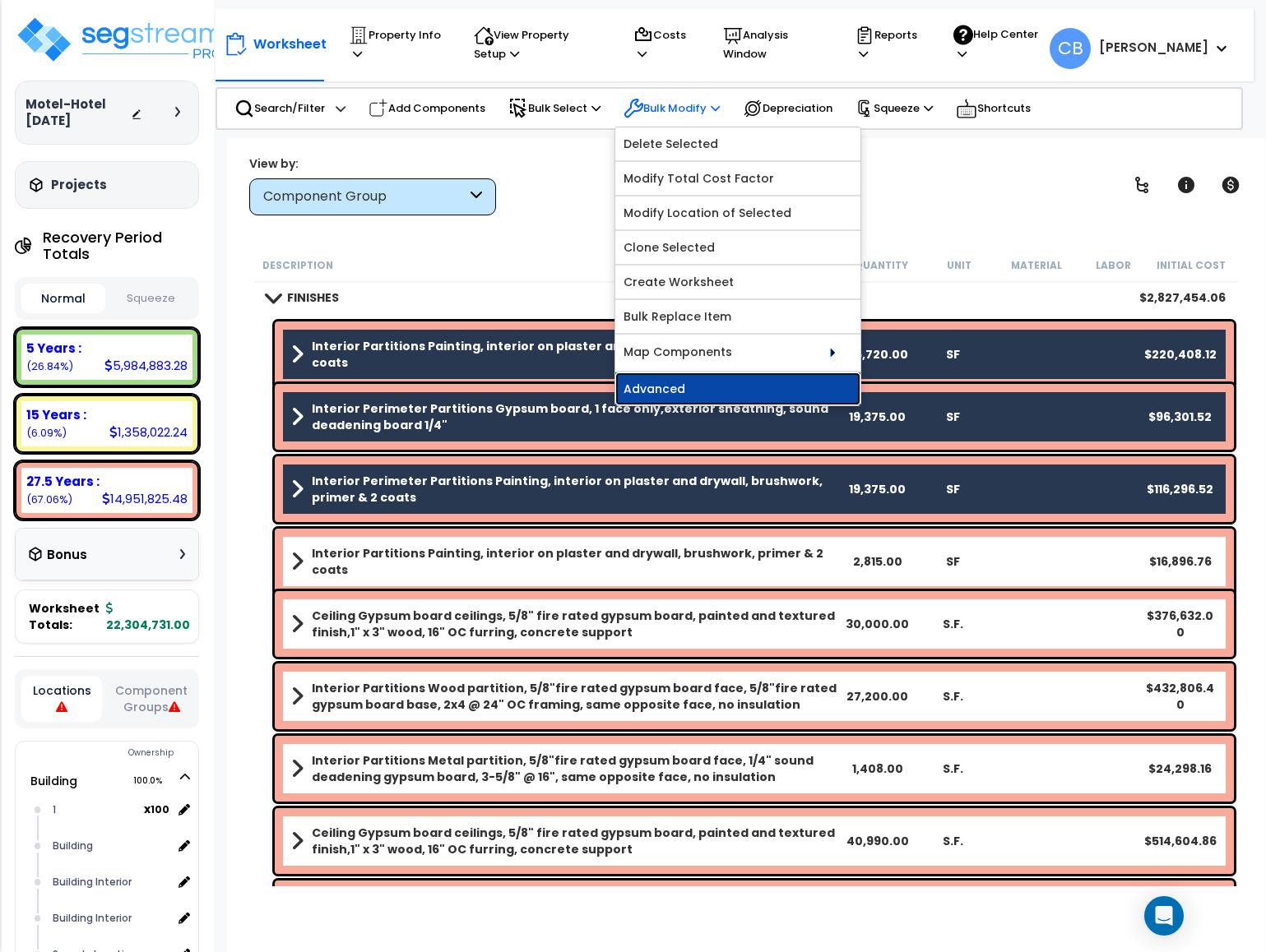
click at [739, 396] on link "Advanced" at bounding box center [738, 388] width 245 height 33
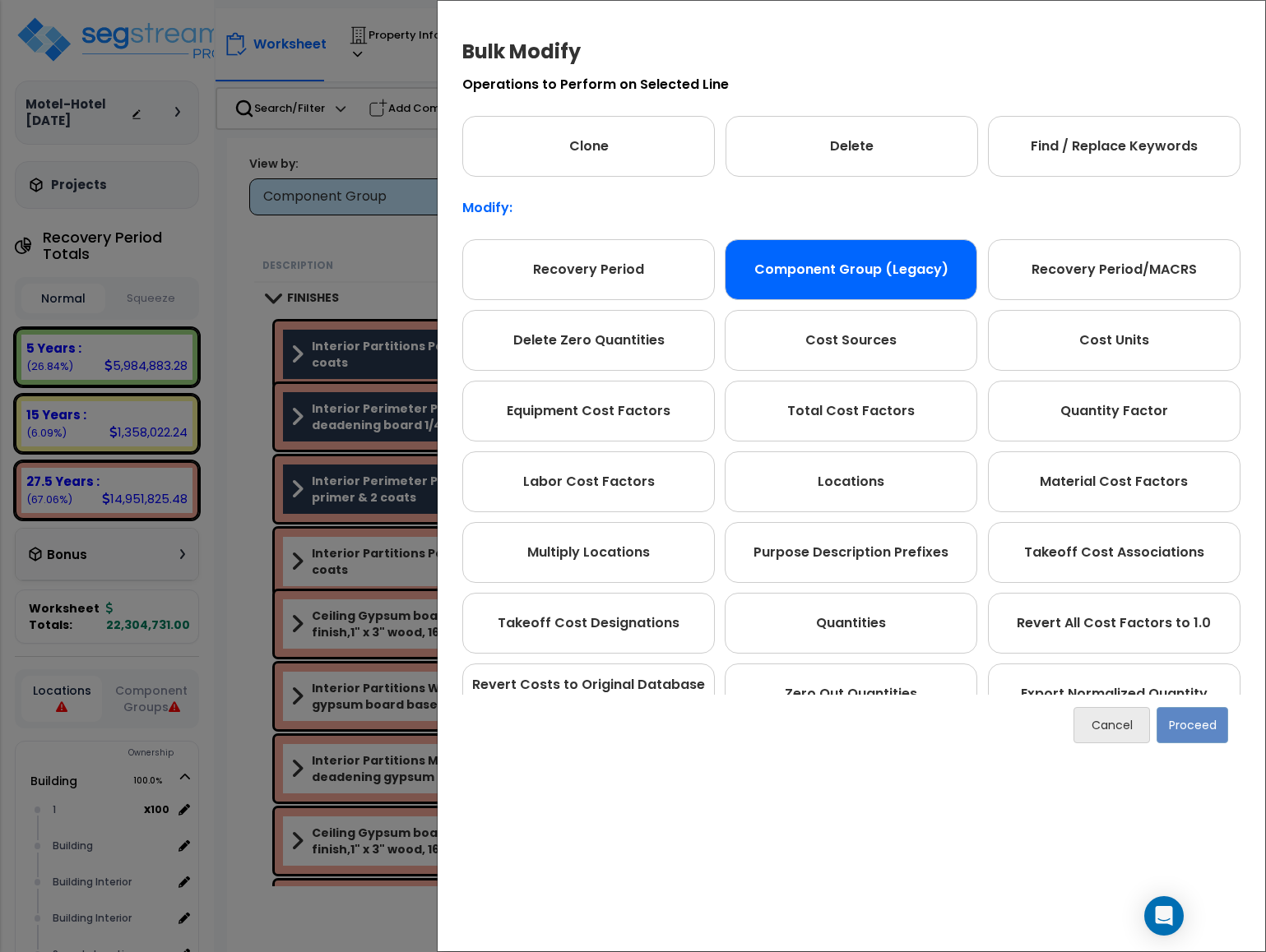
click at [817, 284] on div "Component Group (Legacy)" at bounding box center [851, 270] width 253 height 61
click at [843, 606] on div "Cancel Proceed" at bounding box center [852, 725] width 778 height 61
click at [843, 606] on button "Proceed" at bounding box center [1192, 726] width 71 height 37
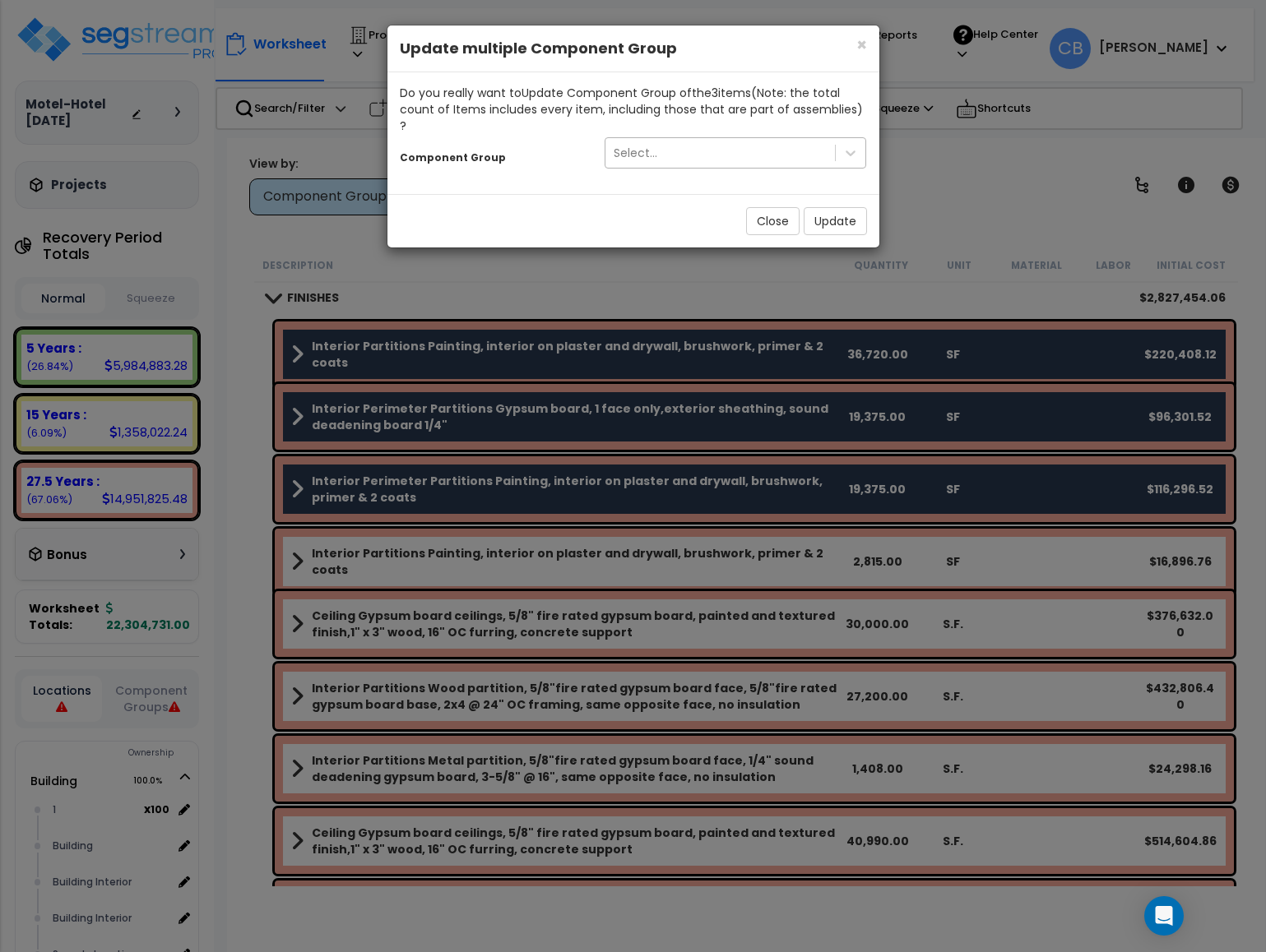
click at [694, 144] on div "Select..." at bounding box center [720, 153] width 230 height 26
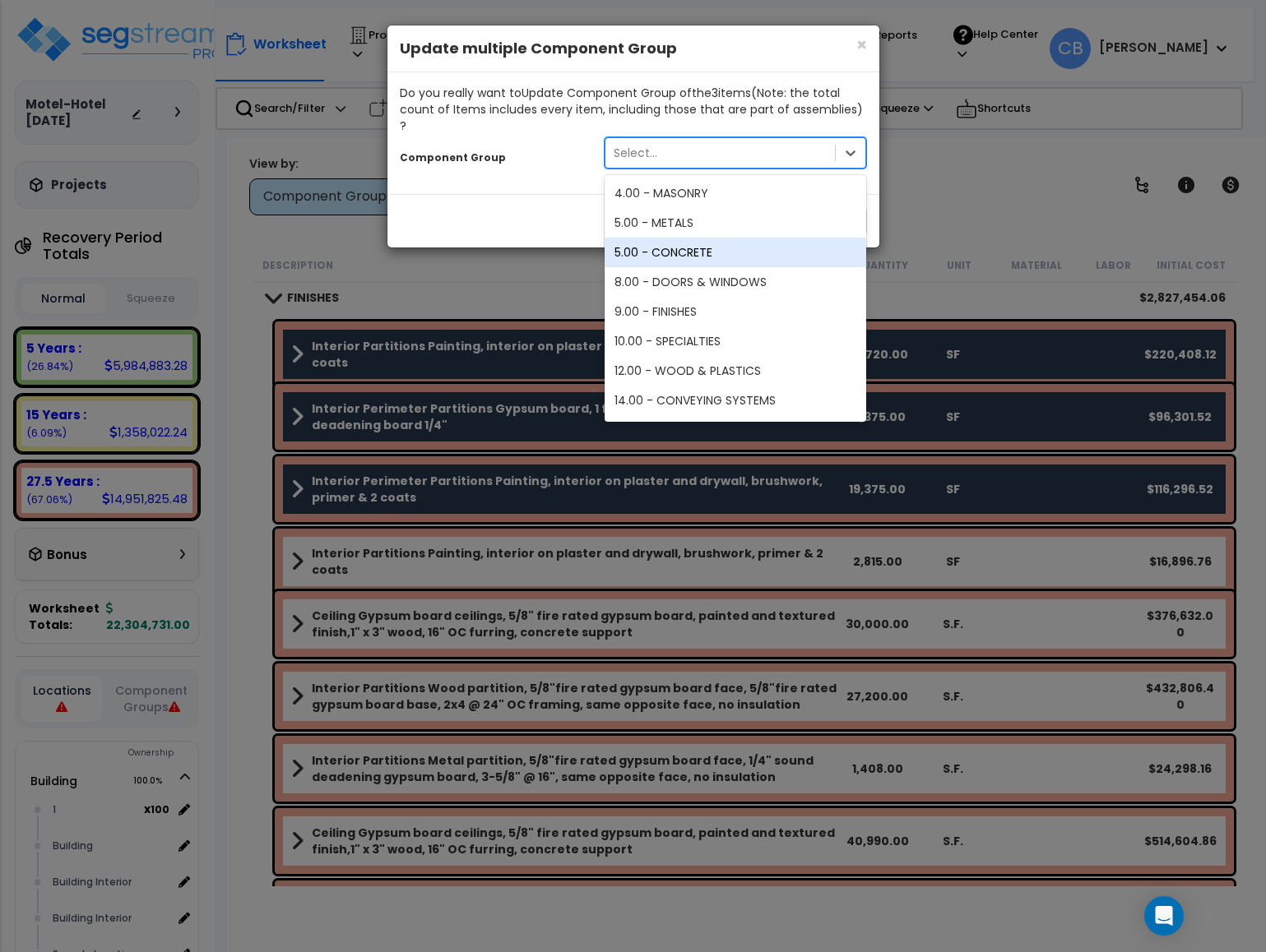
click at [459, 205] on div "Close Update" at bounding box center [633, 221] width 492 height 54
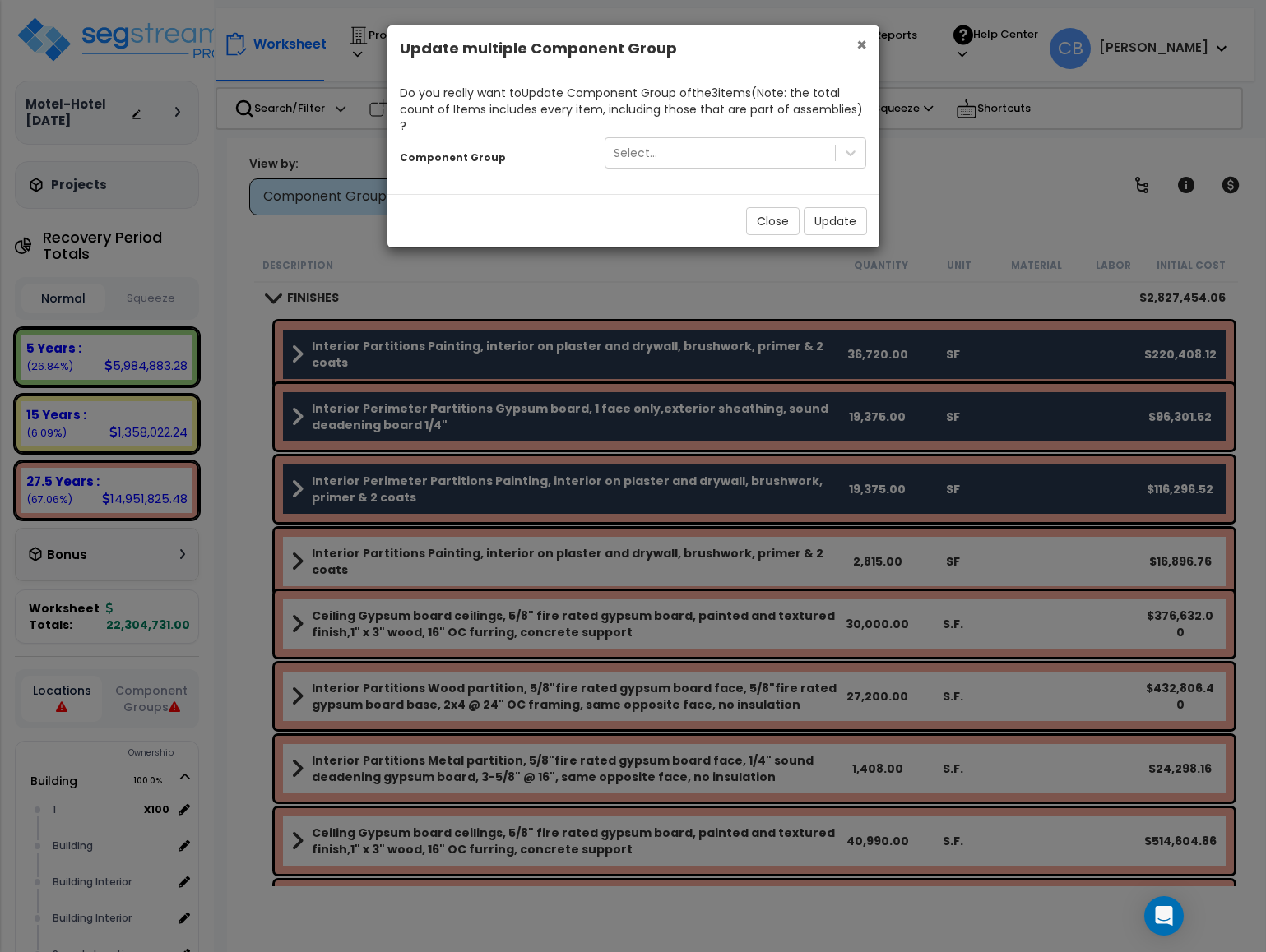
click at [843, 44] on span "×" at bounding box center [861, 44] width 10 height 23
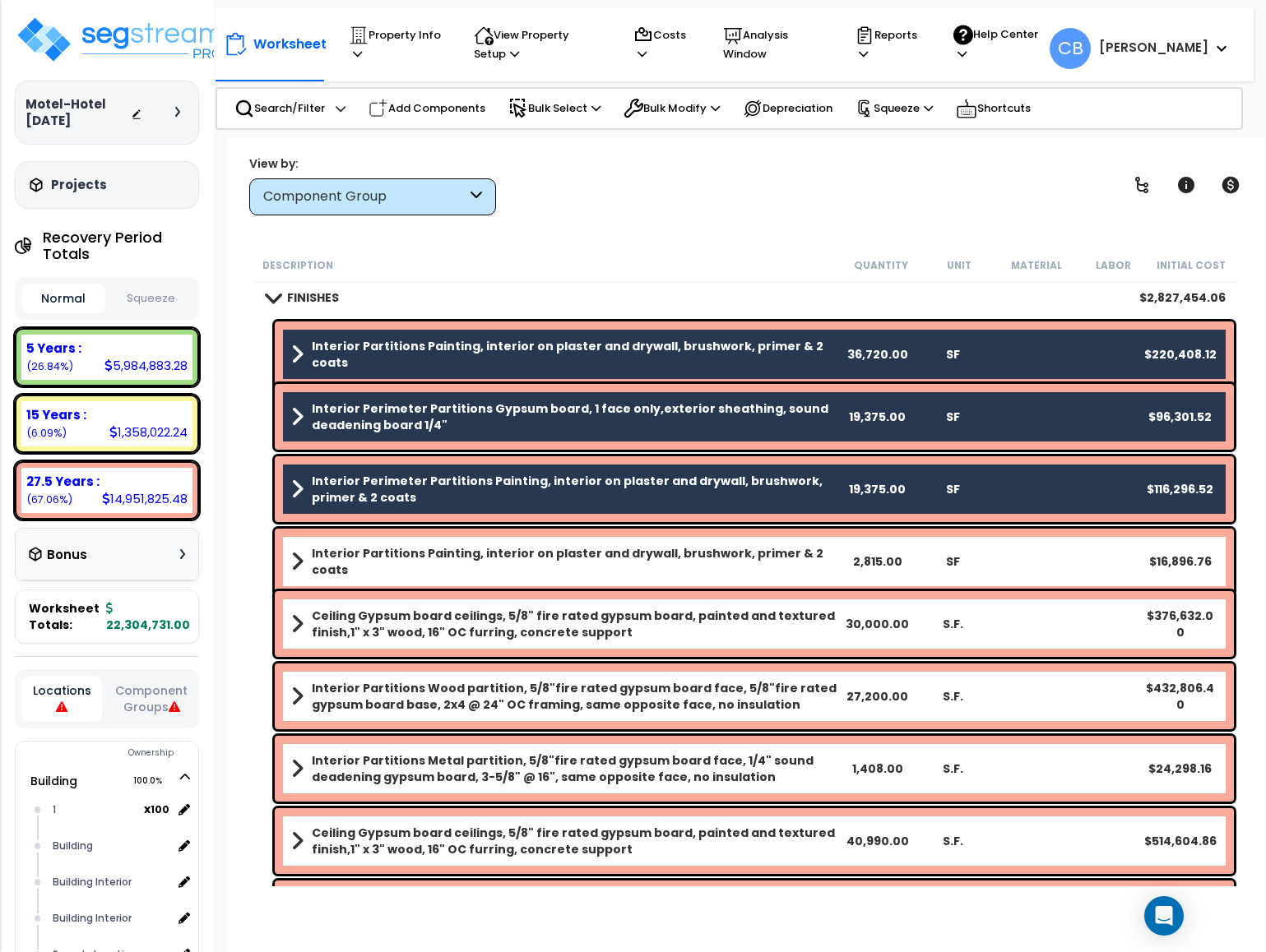
click at [843, 208] on div "View by: Component Group High to Low (Total Cost)" at bounding box center [745, 185] width 1005 height 61
click at [843, 206] on div "View by: Component Group High to Low (Total Cost)" at bounding box center [745, 185] width 1005 height 61
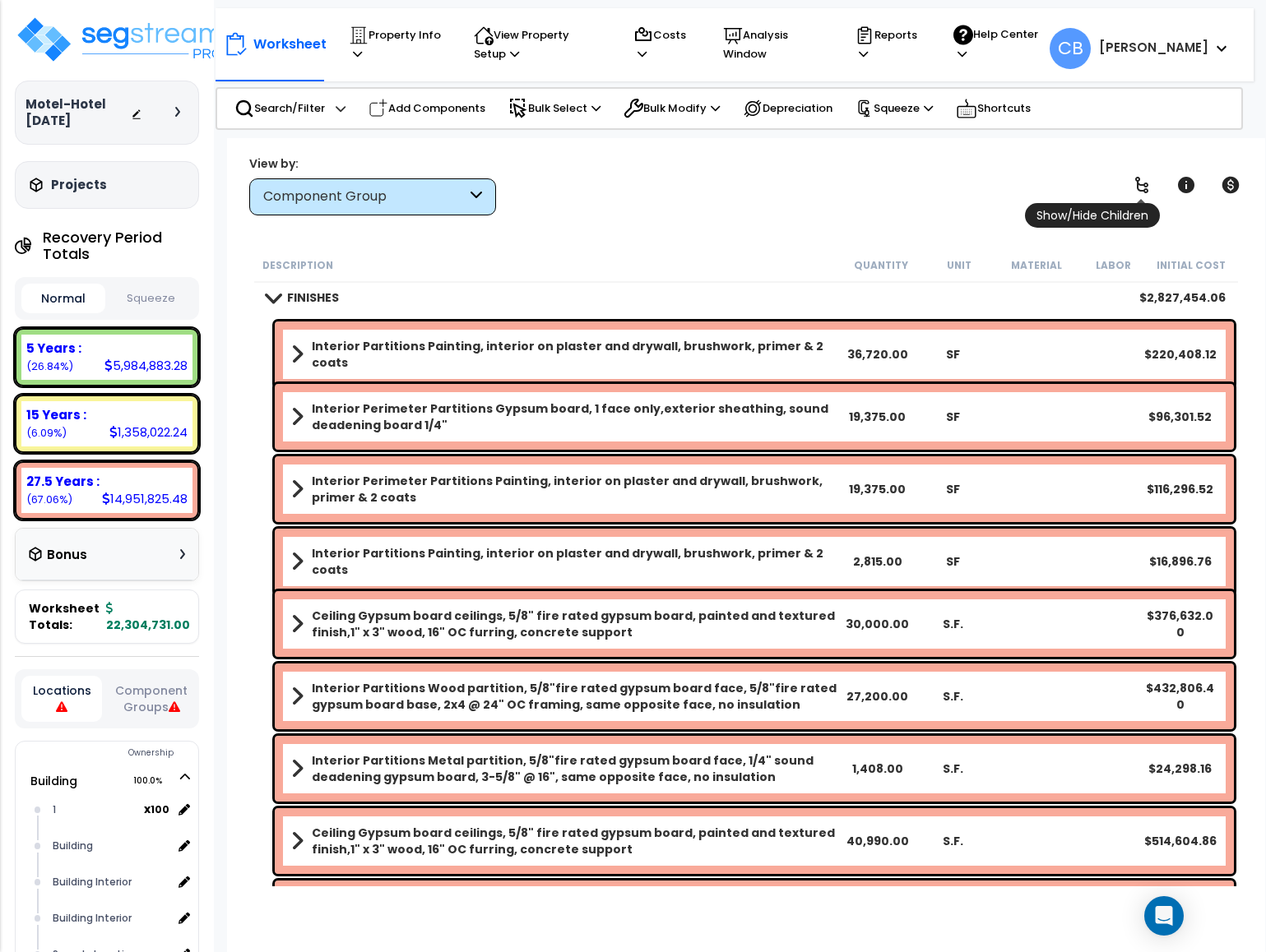
click at [843, 183] on icon at bounding box center [1141, 184] width 20 height 20
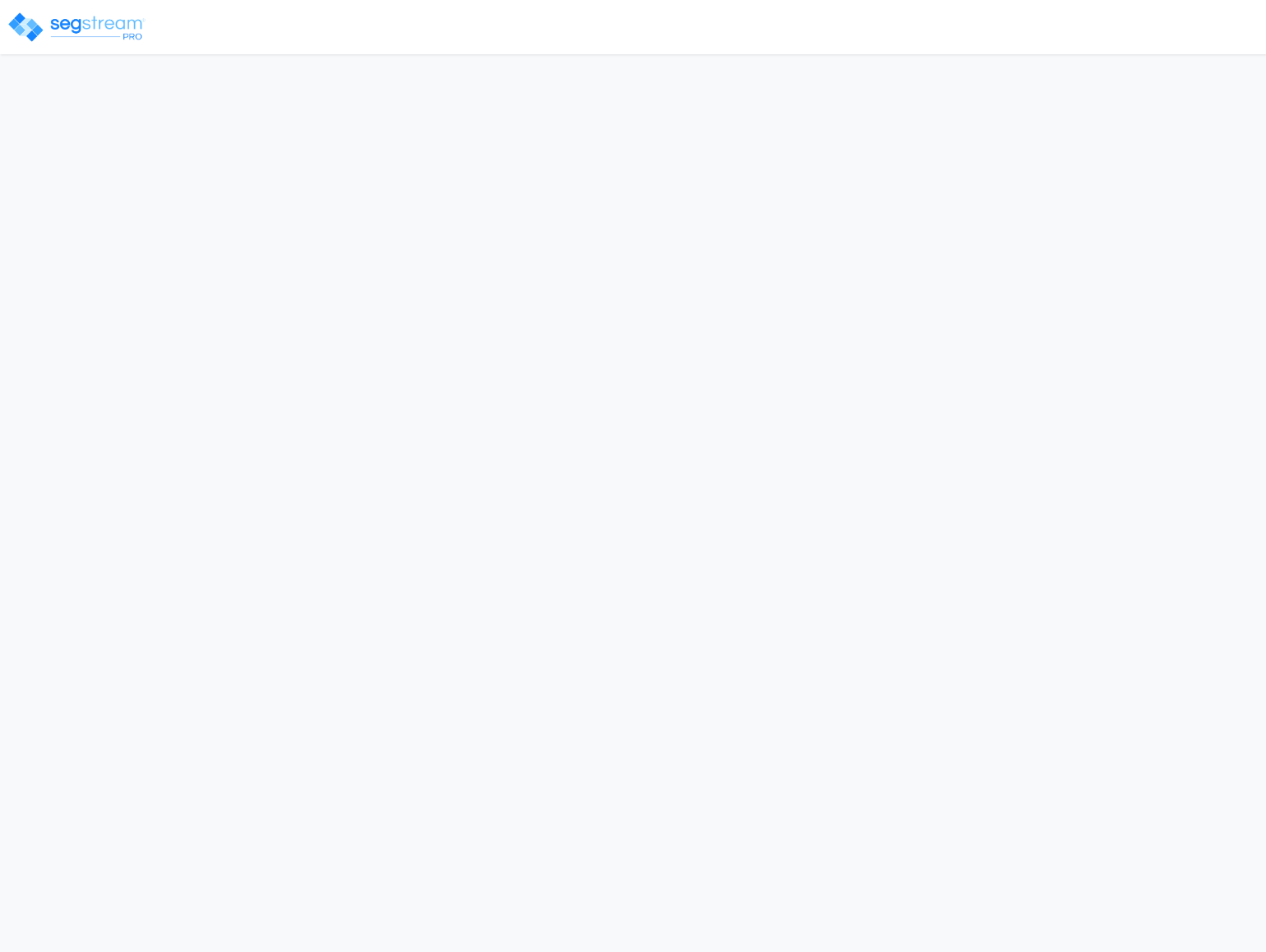
select select "NEW"
select select "2024"
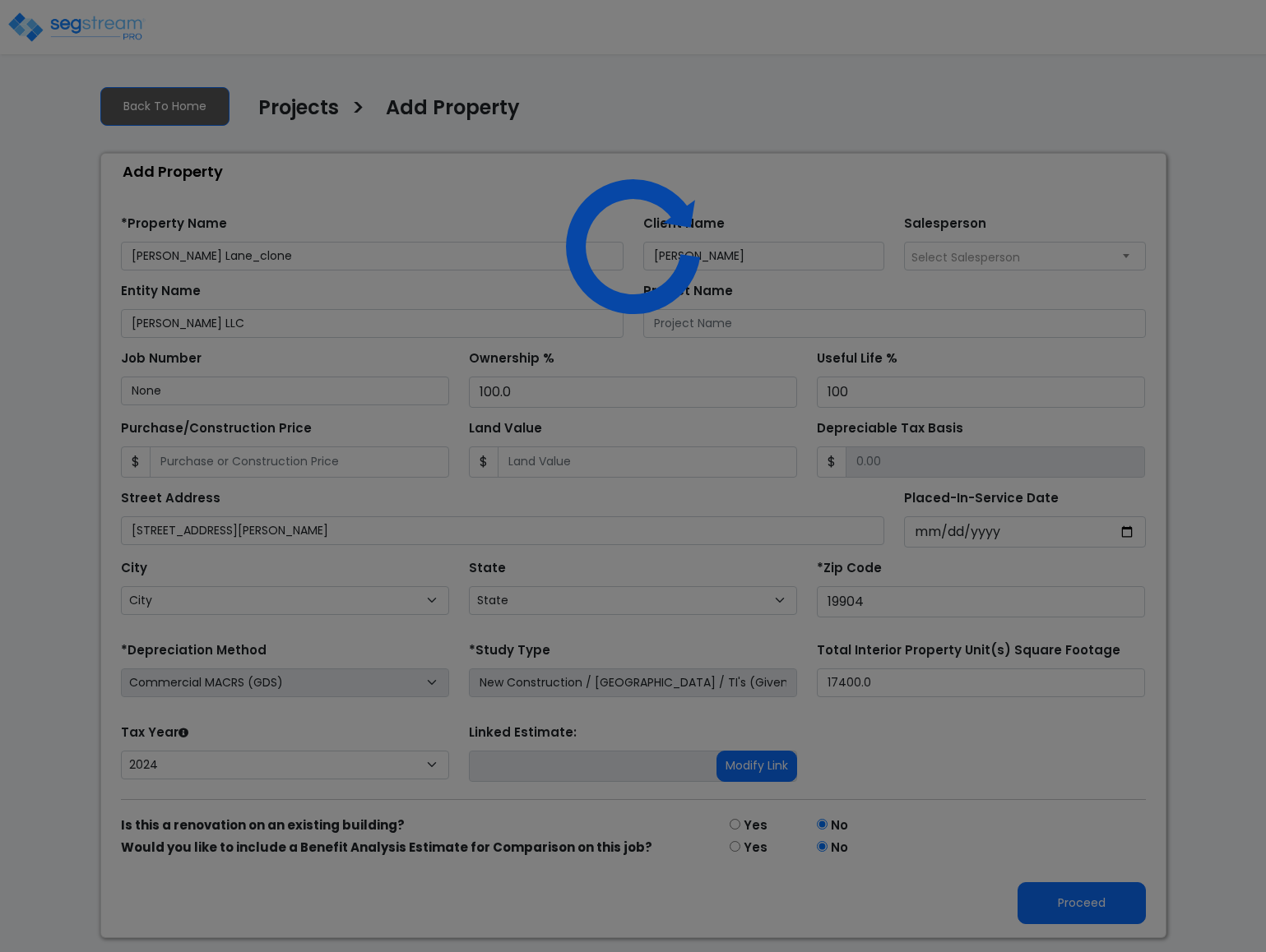
select select "DE"
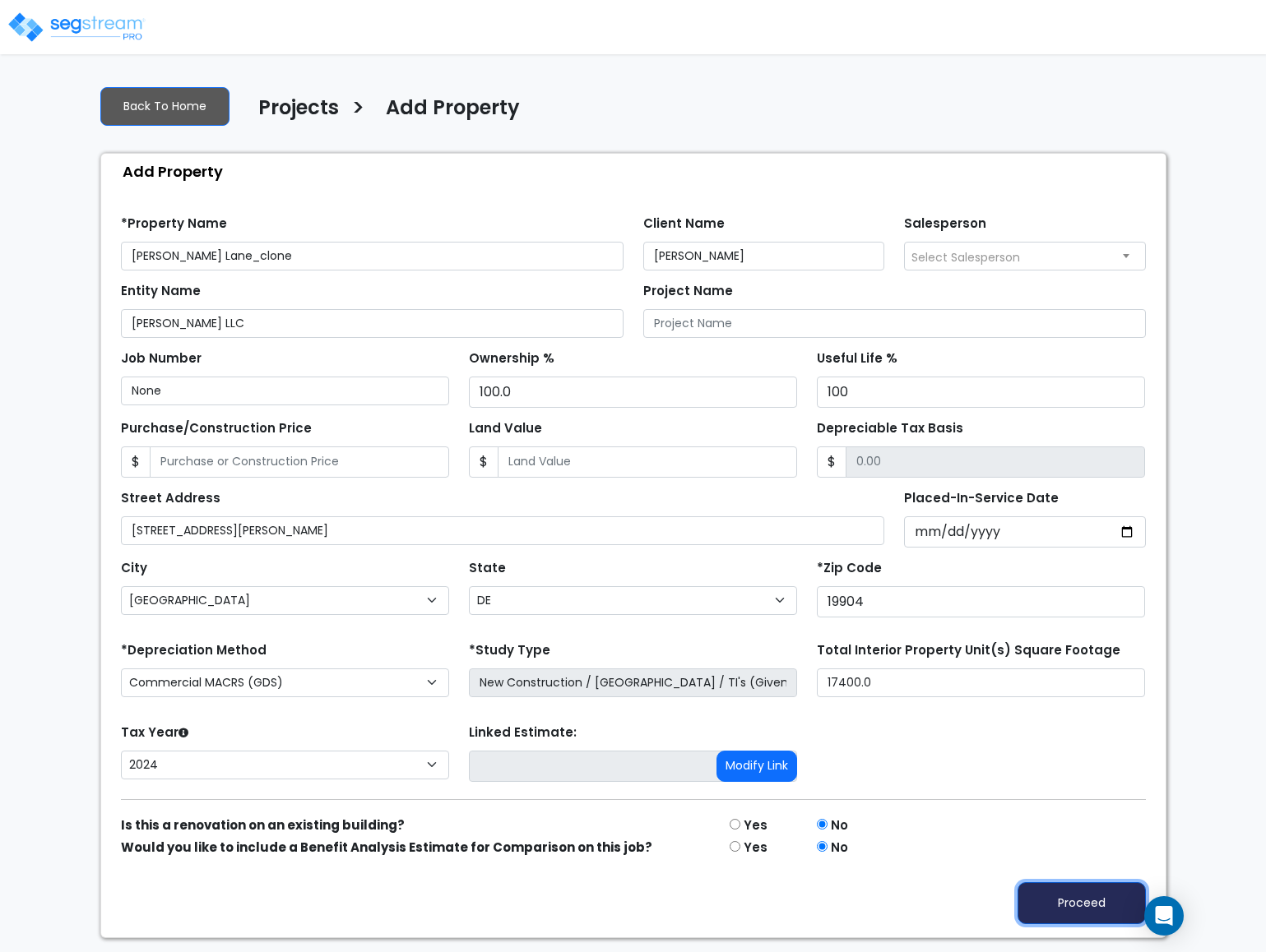
click at [1064, 898] on button "Proceed" at bounding box center [1081, 903] width 129 height 42
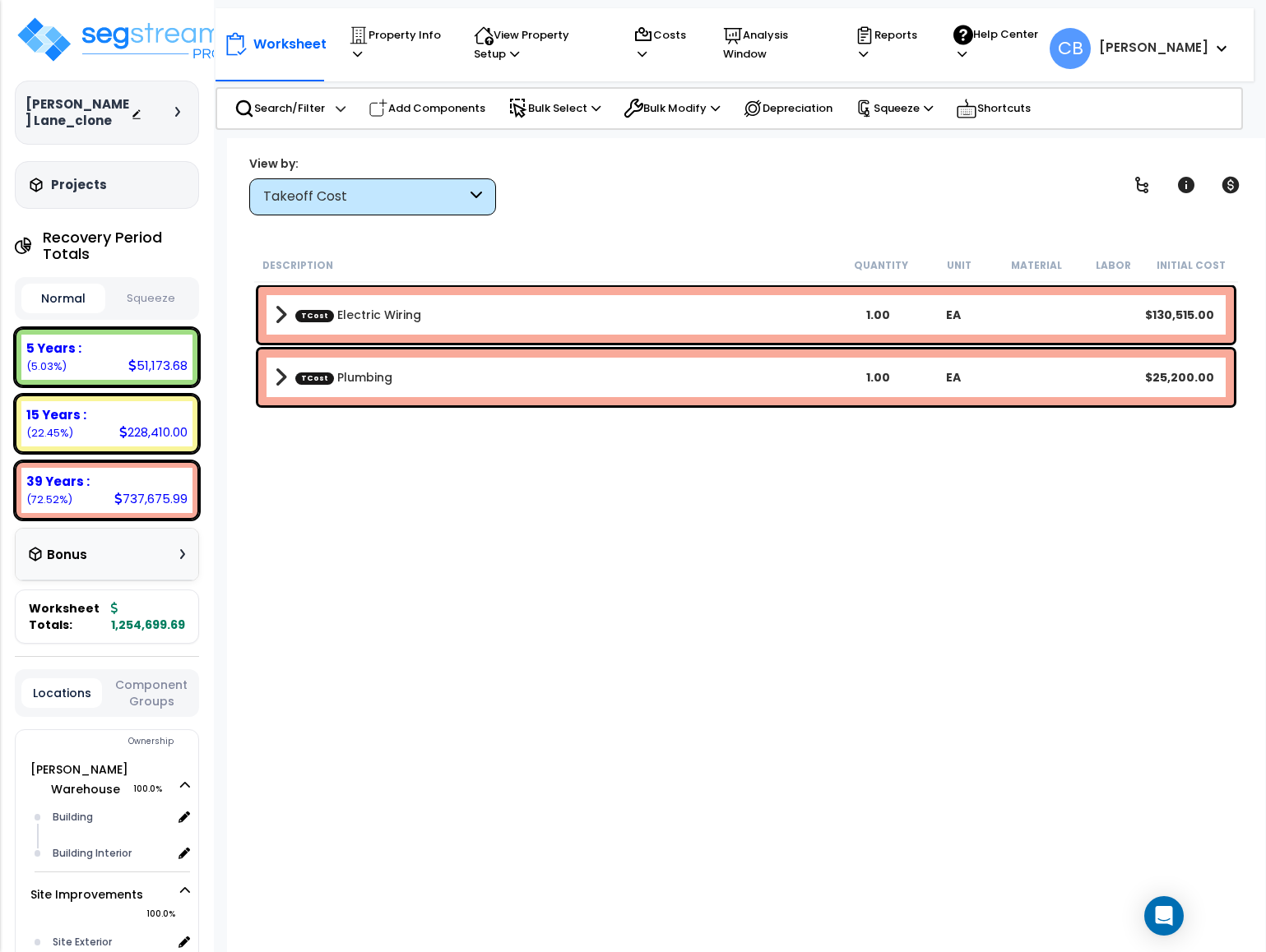
click at [367, 195] on div "Takeoff Cost" at bounding box center [365, 197] width 203 height 19
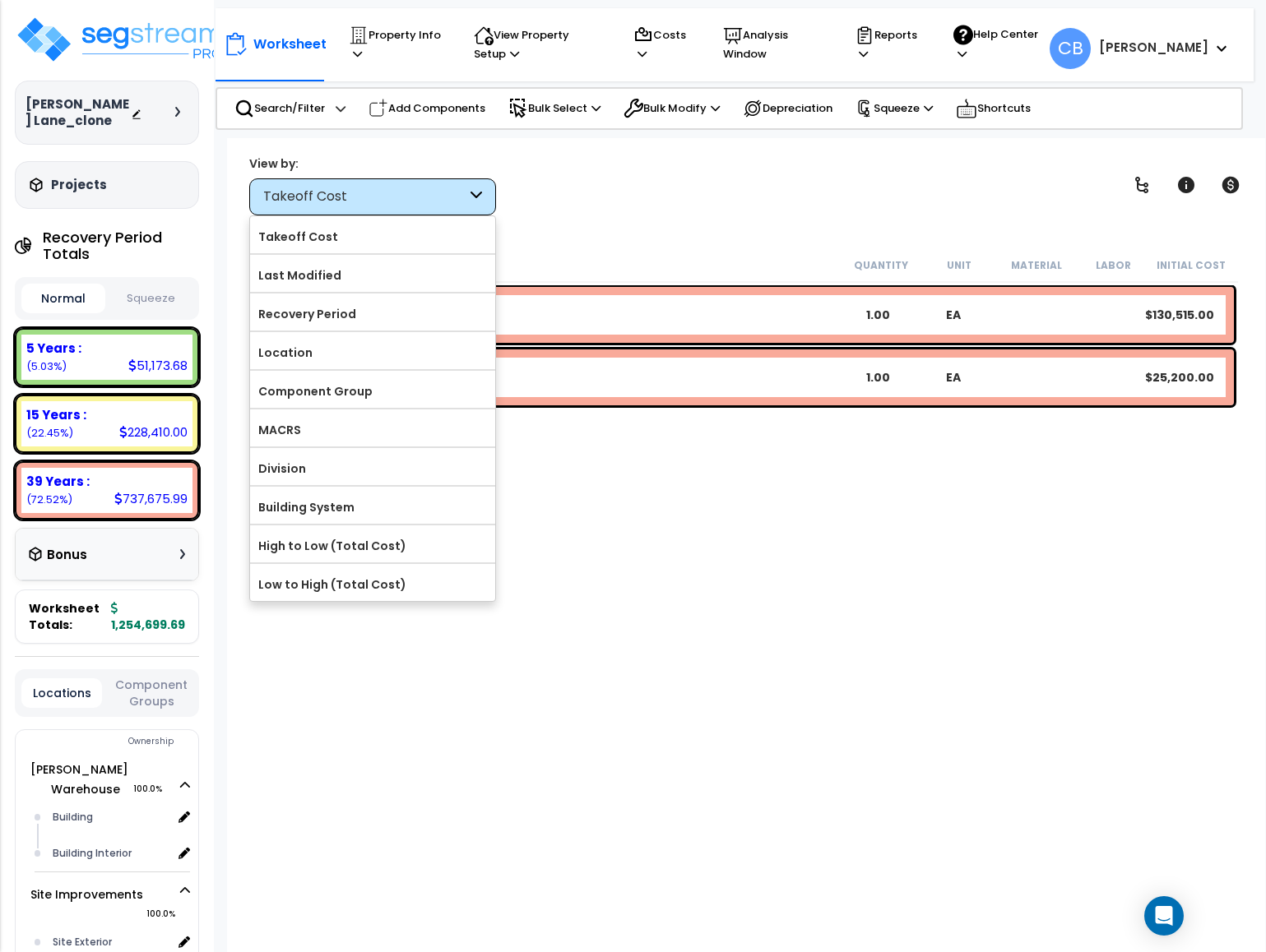
click at [760, 597] on div "Description Quantity Unit Material Labor Initial Cost TCost Electric Wiring 1.0…" at bounding box center [746, 567] width 989 height 638
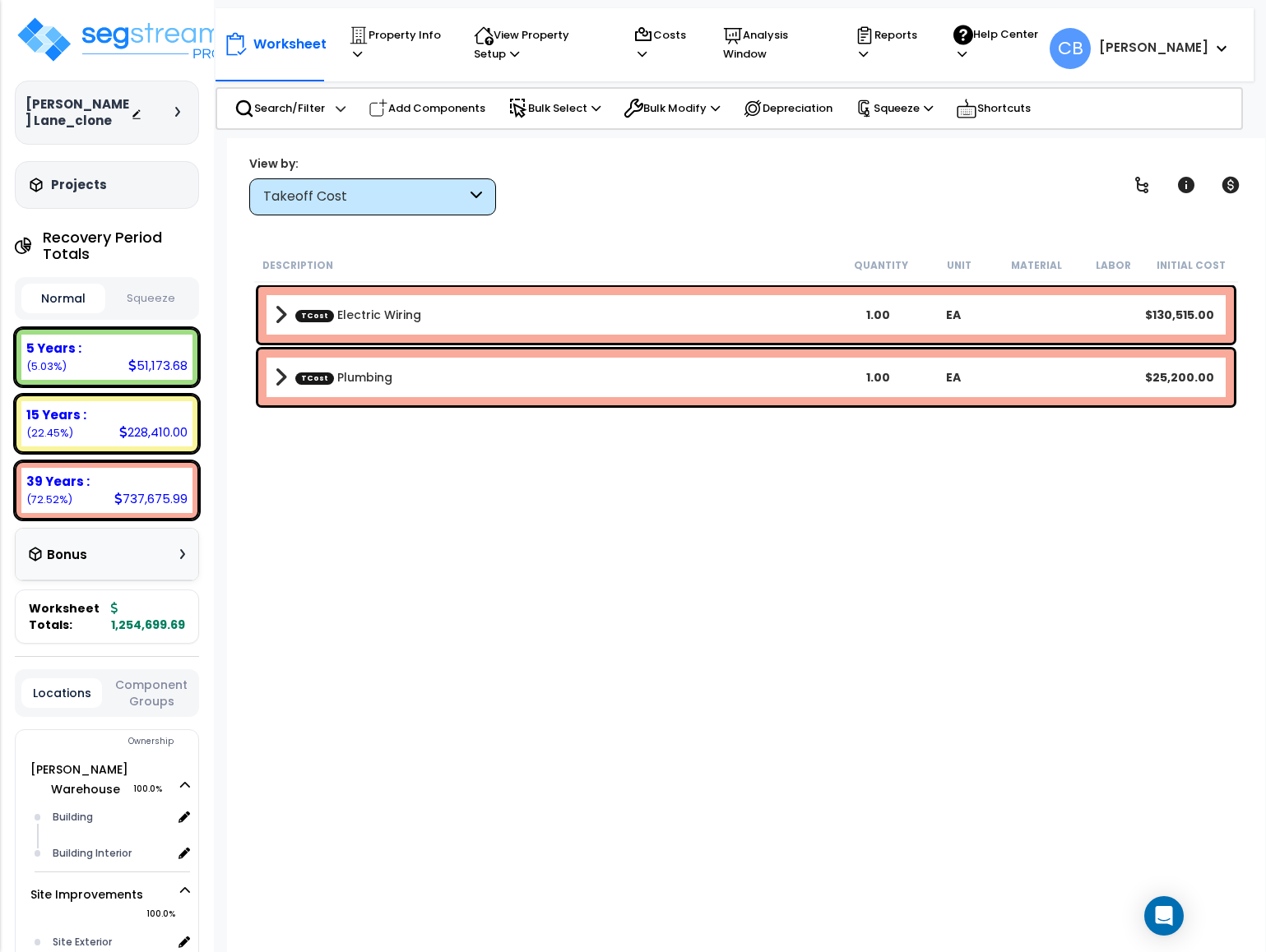
click at [339, 316] on link "TCost Electric Wiring" at bounding box center [358, 315] width 126 height 17
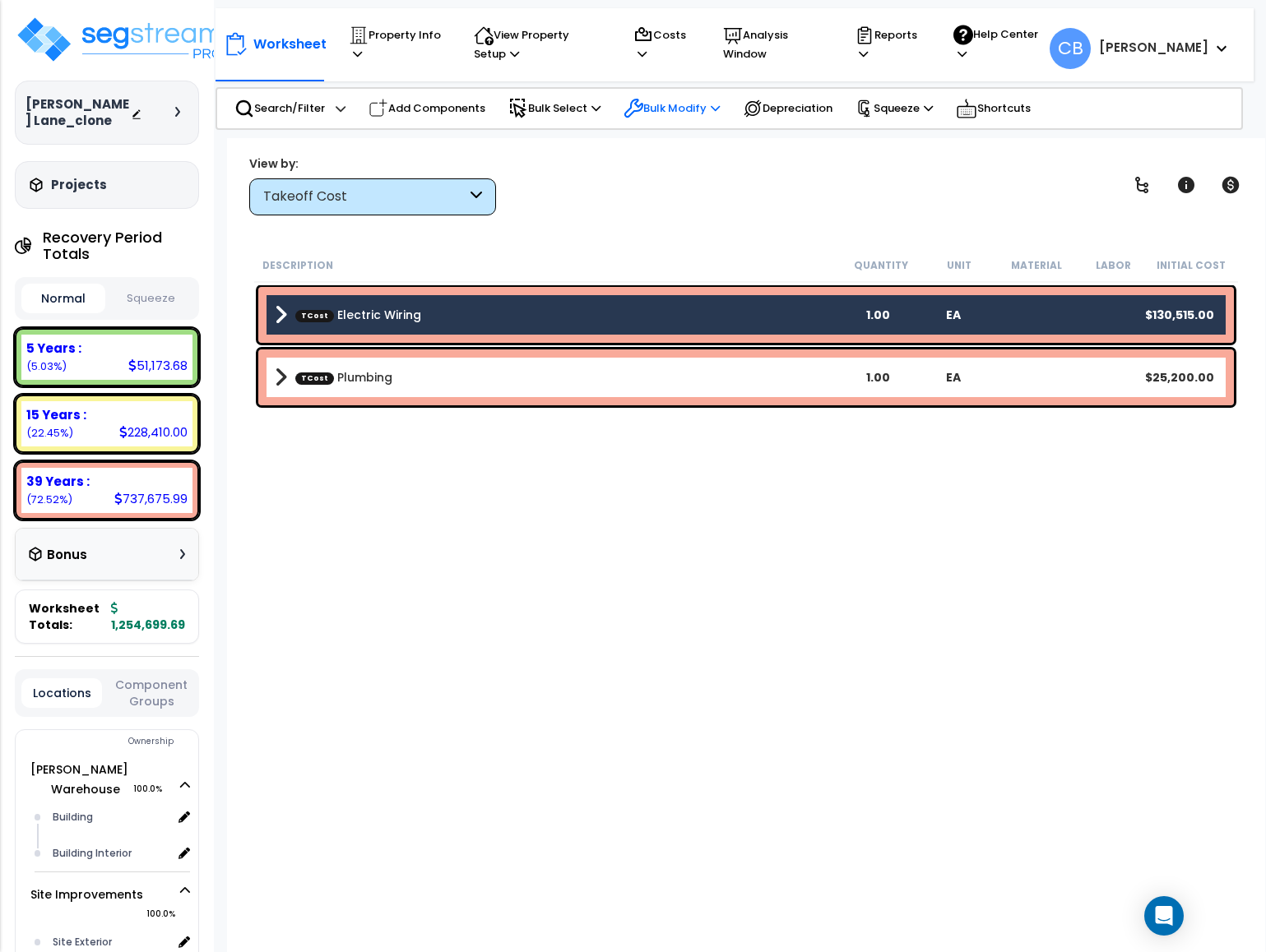
click at [662, 109] on p "Bulk Modify" at bounding box center [671, 108] width 96 height 20
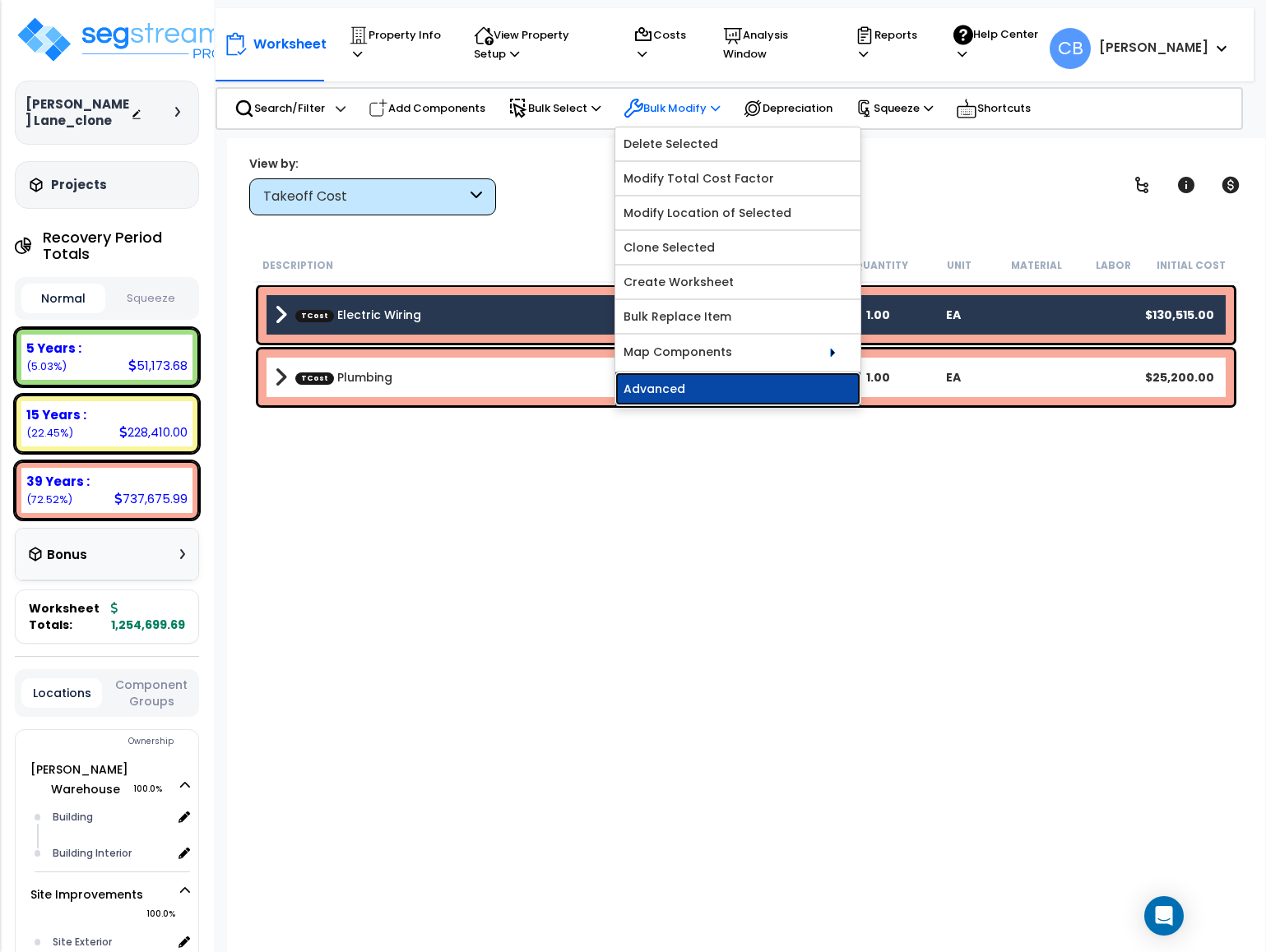
click at [719, 390] on link "Advanced" at bounding box center [738, 388] width 245 height 33
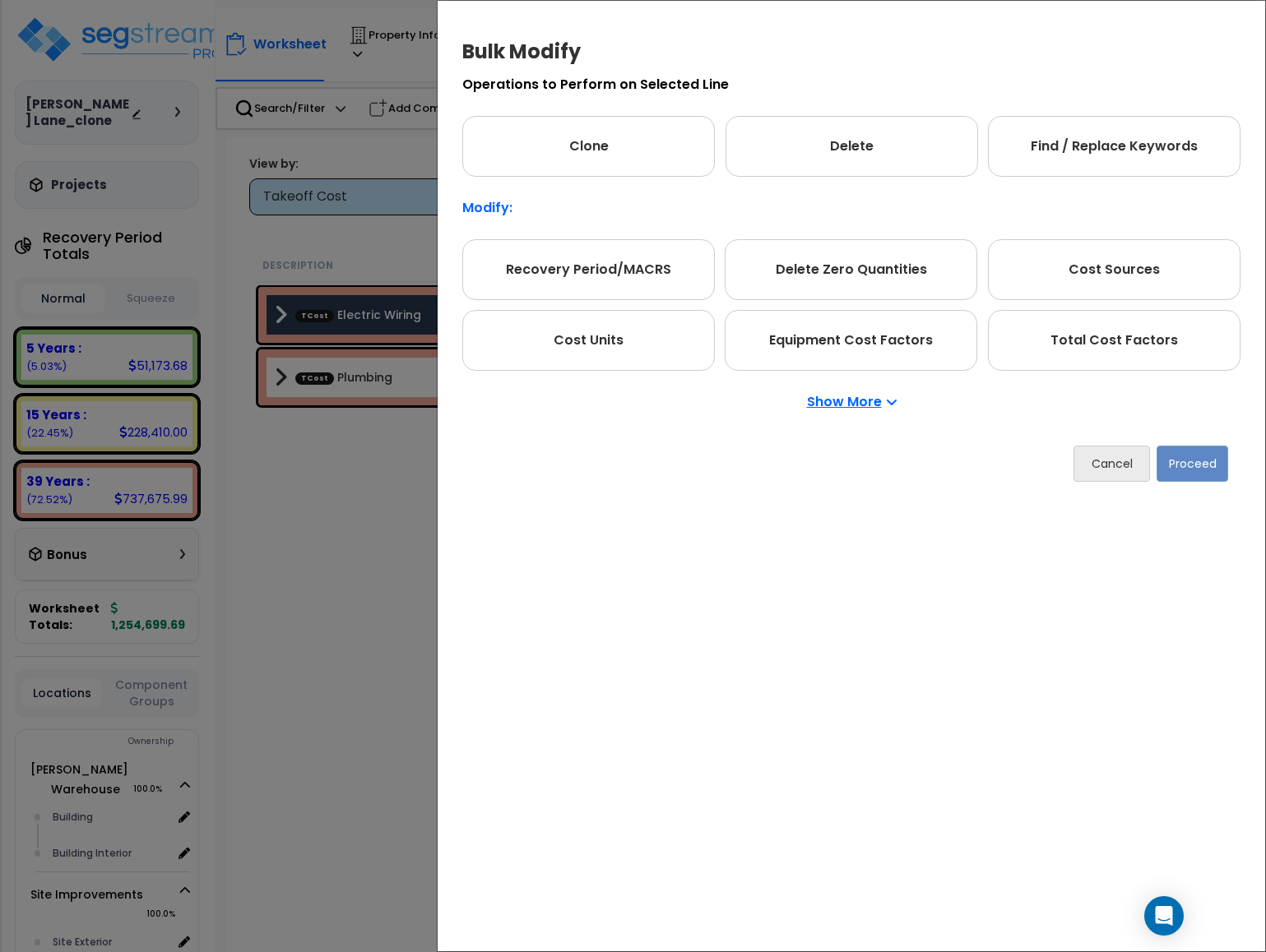
click at [820, 407] on p "Show More" at bounding box center [851, 402] width 89 height 13
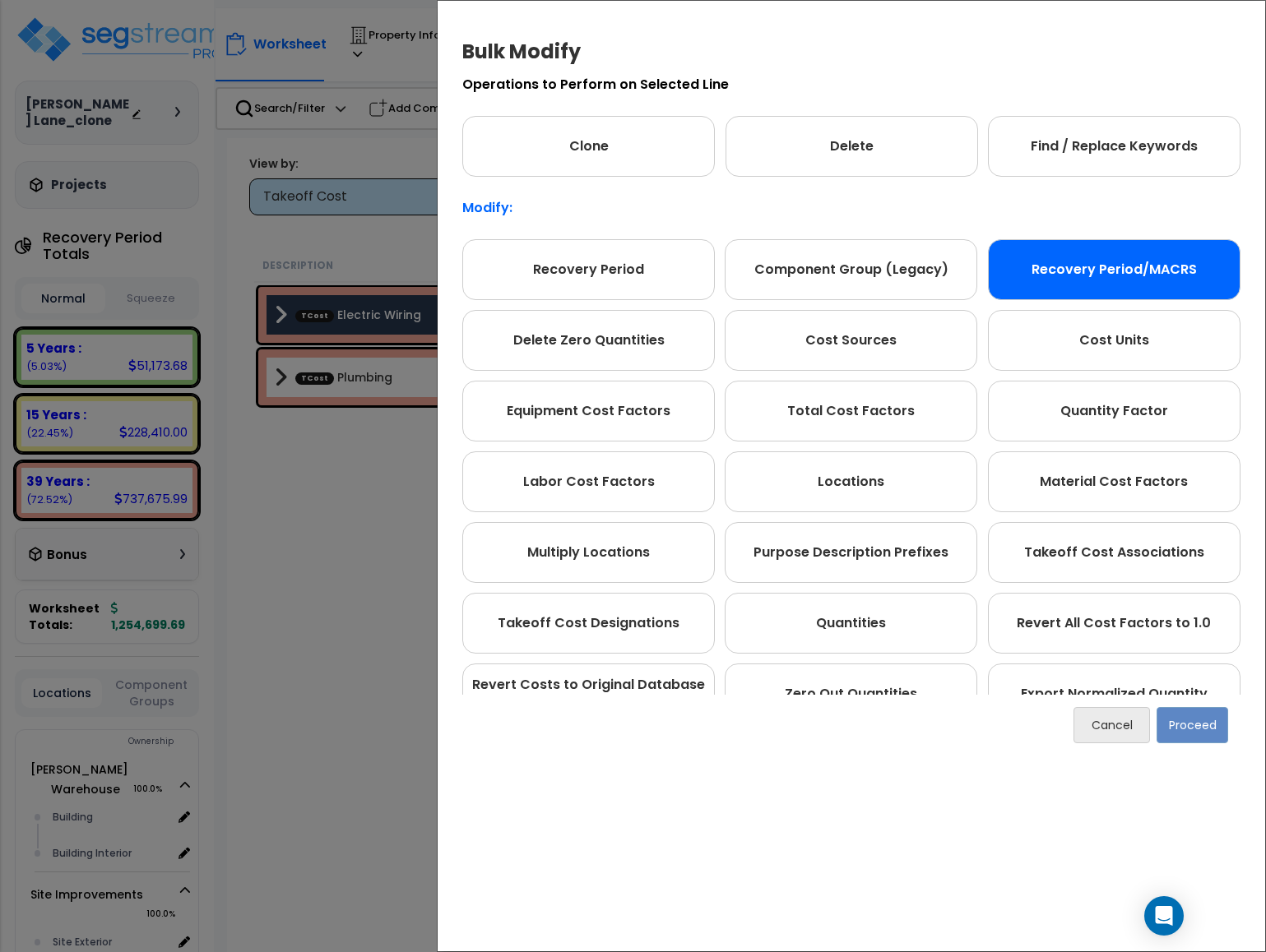
click at [1050, 274] on div "Recovery Period/MACRS" at bounding box center [1114, 270] width 253 height 61
click at [1187, 724] on button "Proceed" at bounding box center [1192, 726] width 71 height 37
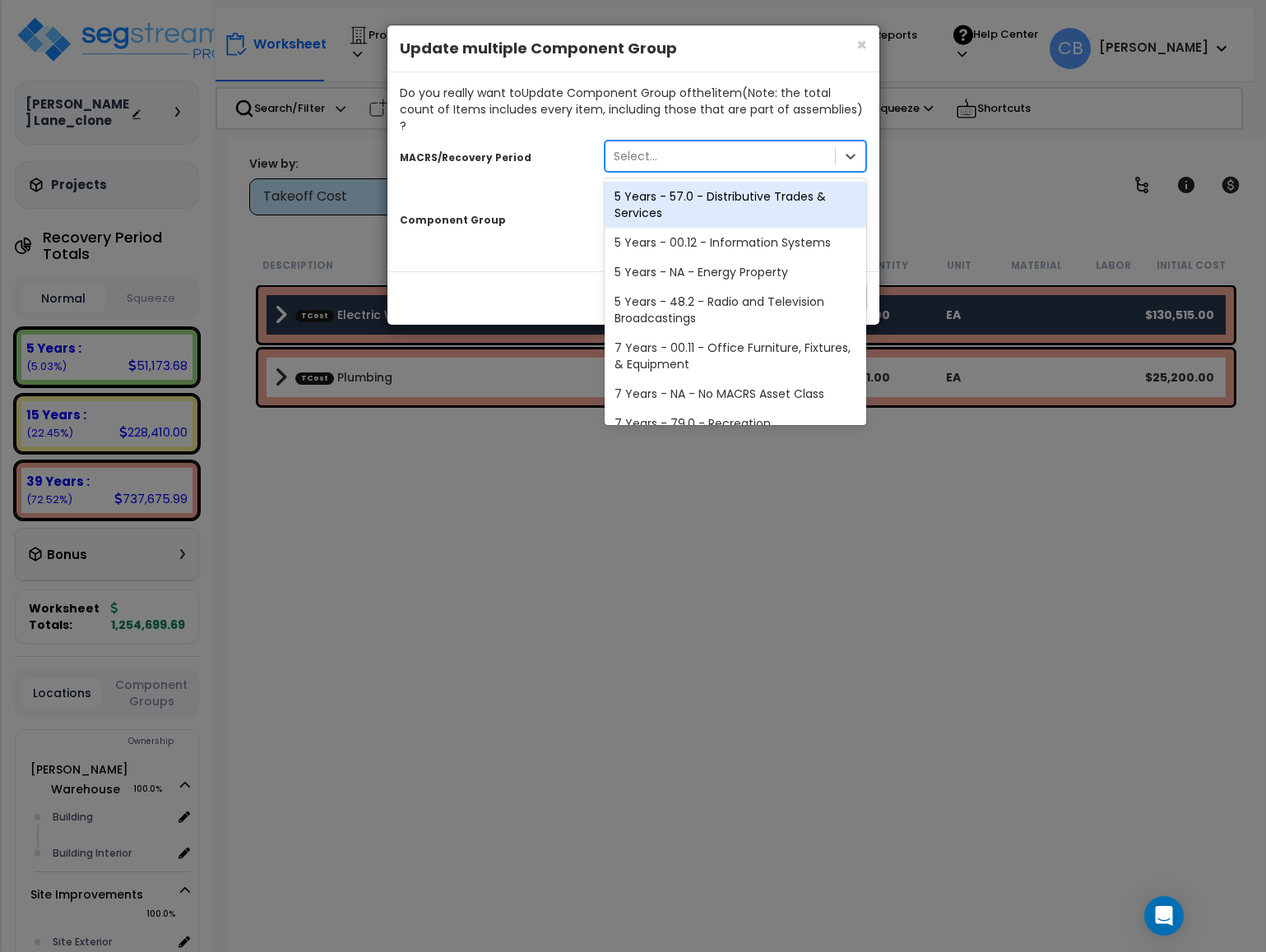
click at [672, 143] on div "Select..." at bounding box center [720, 156] width 230 height 26
click at [698, 203] on div "5 Years - 57.0 - Distributive Trades & Services" at bounding box center [735, 204] width 262 height 46
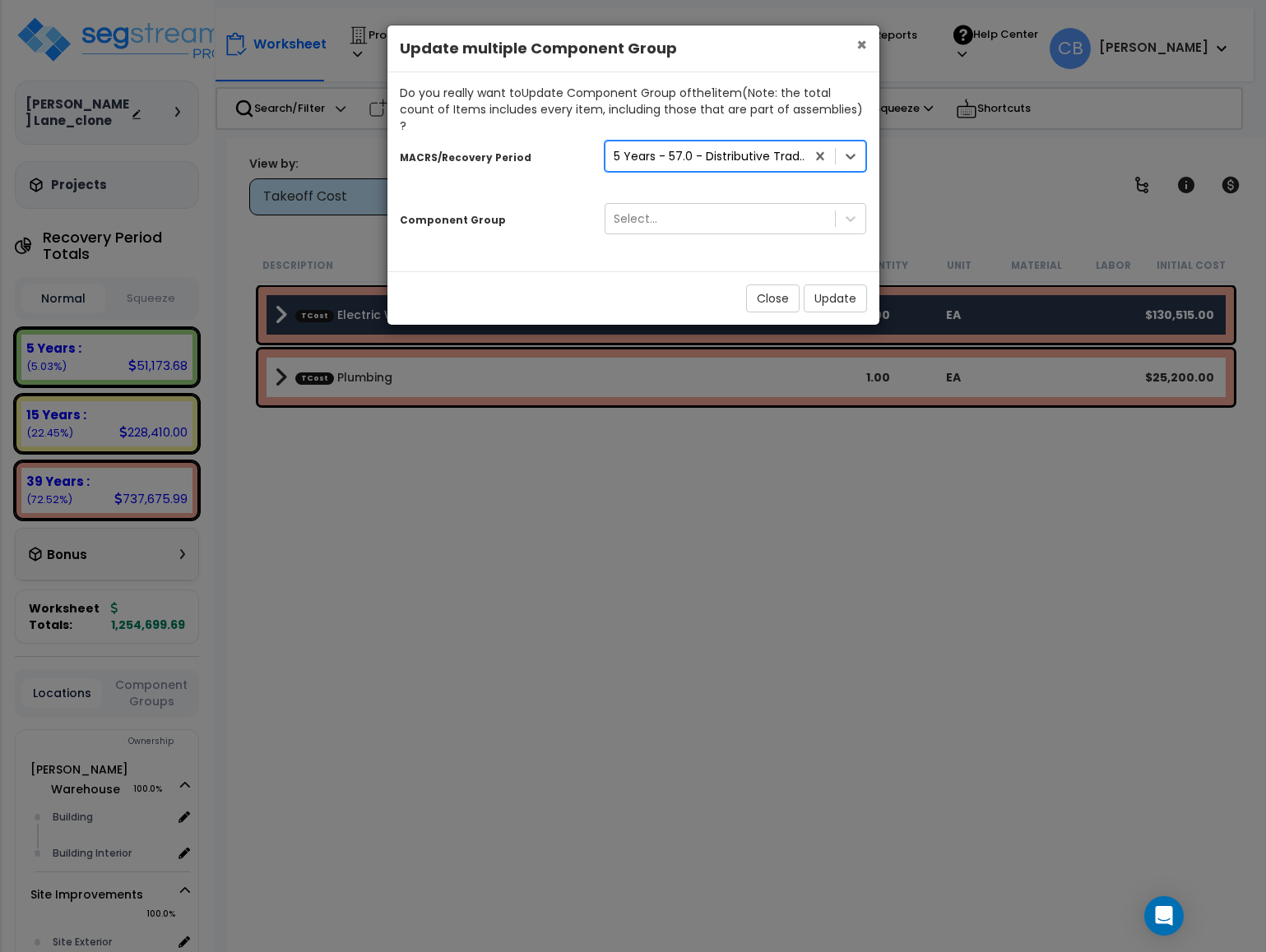
click at [857, 43] on span "×" at bounding box center [861, 44] width 10 height 23
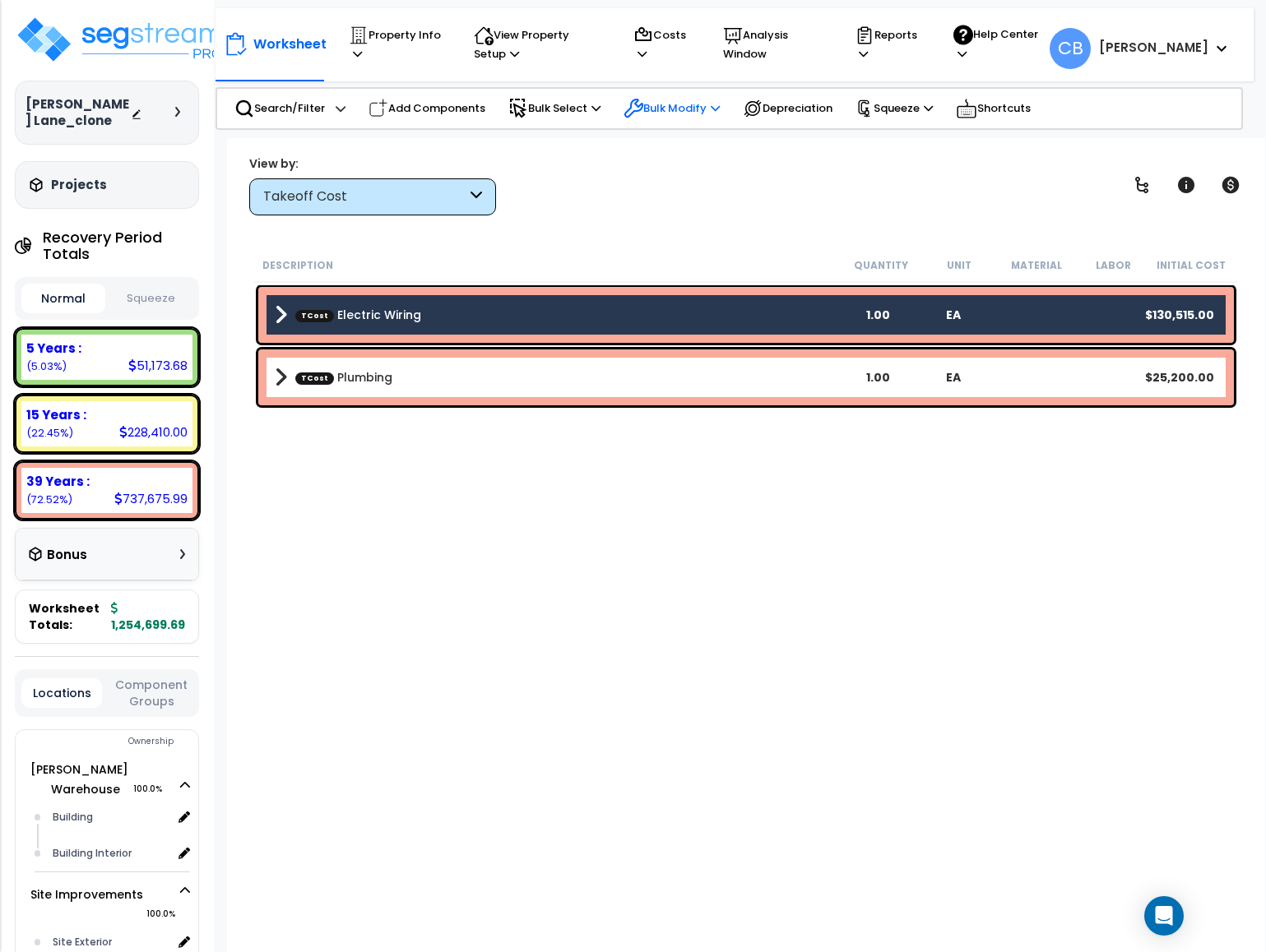
click at [672, 103] on p "Bulk Modify" at bounding box center [671, 108] width 96 height 20
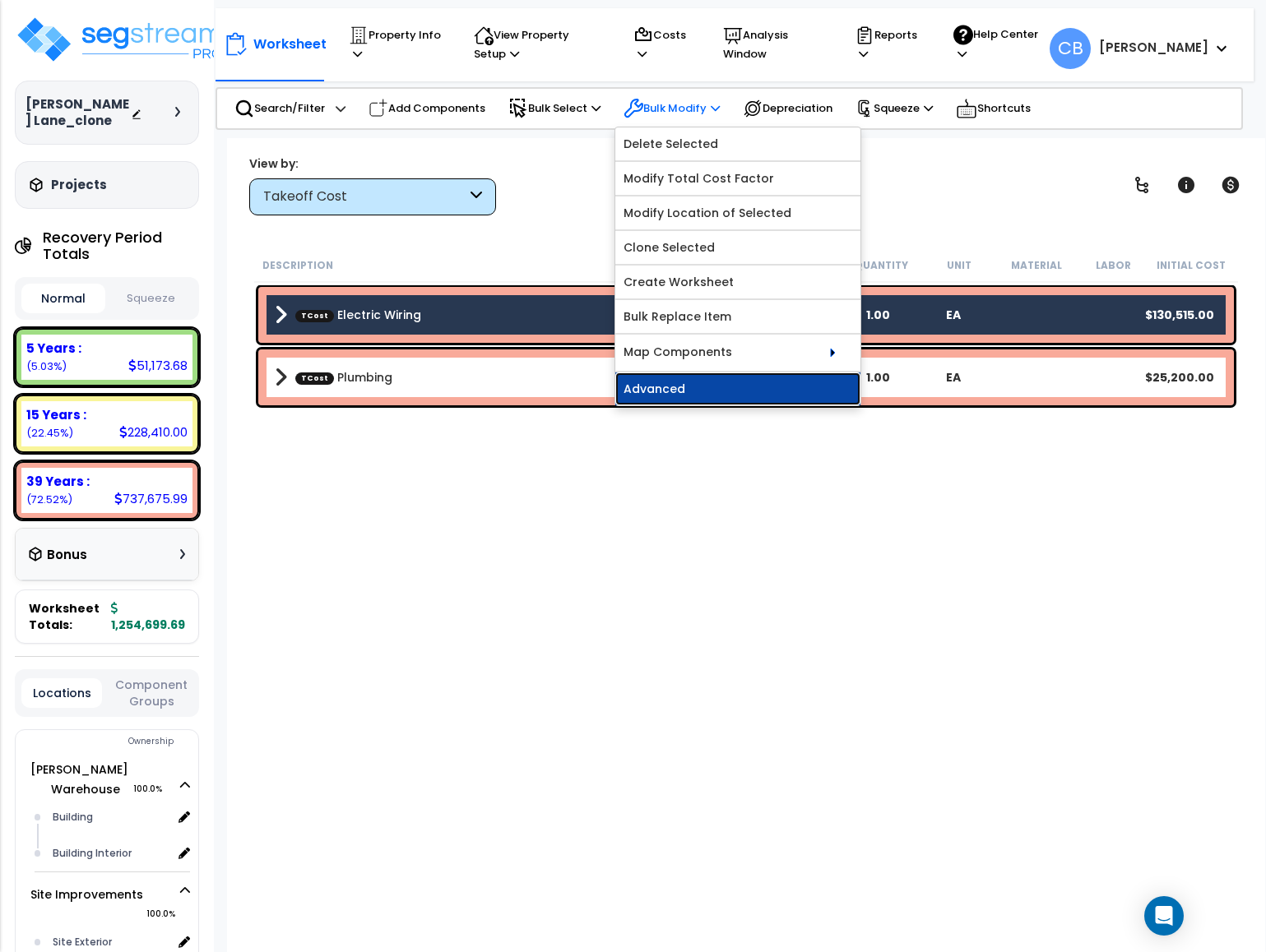
click at [727, 387] on link "Advanced" at bounding box center [738, 388] width 245 height 33
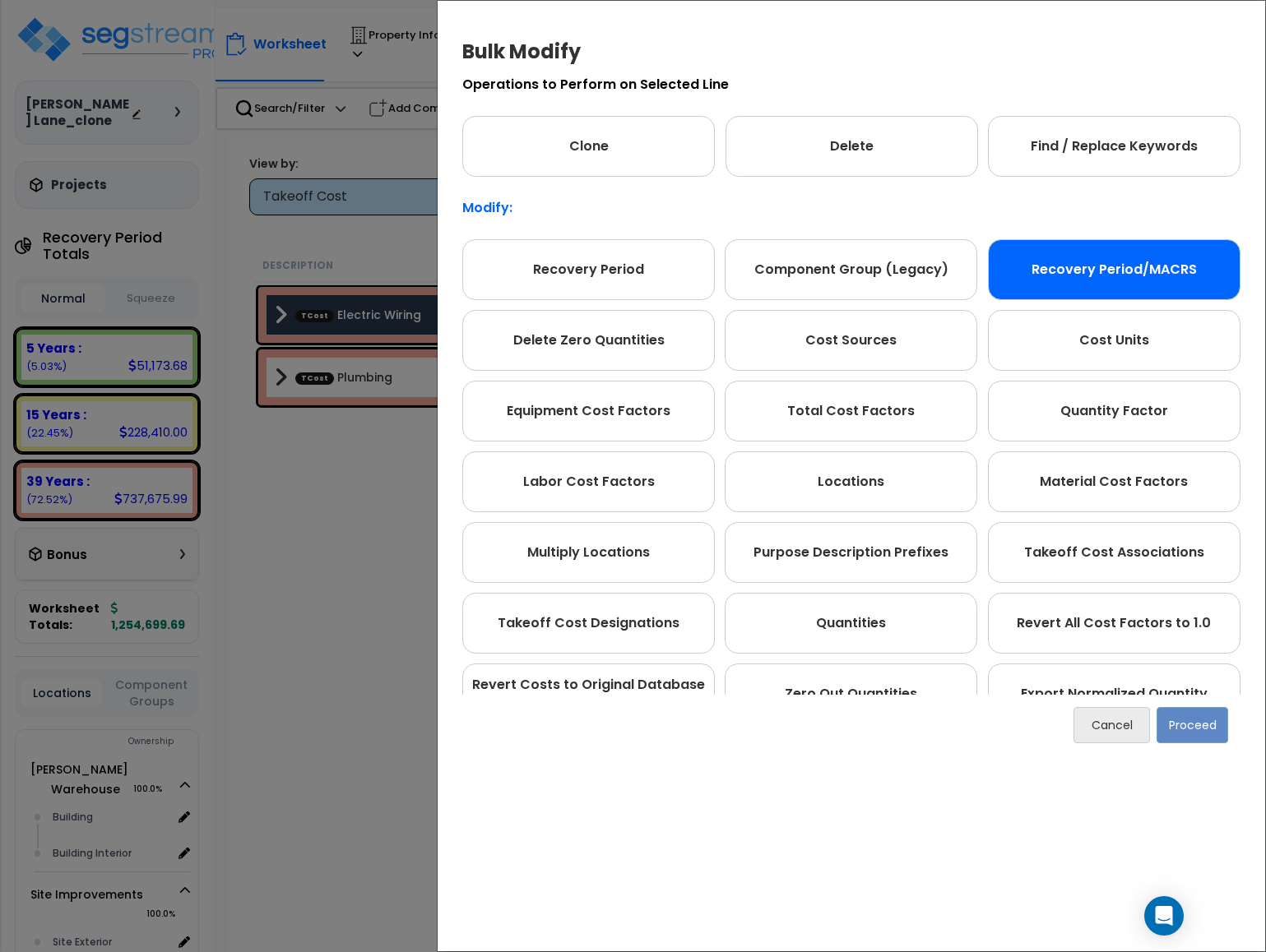
click at [1135, 272] on div "Recovery Period/MACRS" at bounding box center [1114, 270] width 253 height 61
click at [1187, 733] on button "Proceed" at bounding box center [1192, 726] width 71 height 37
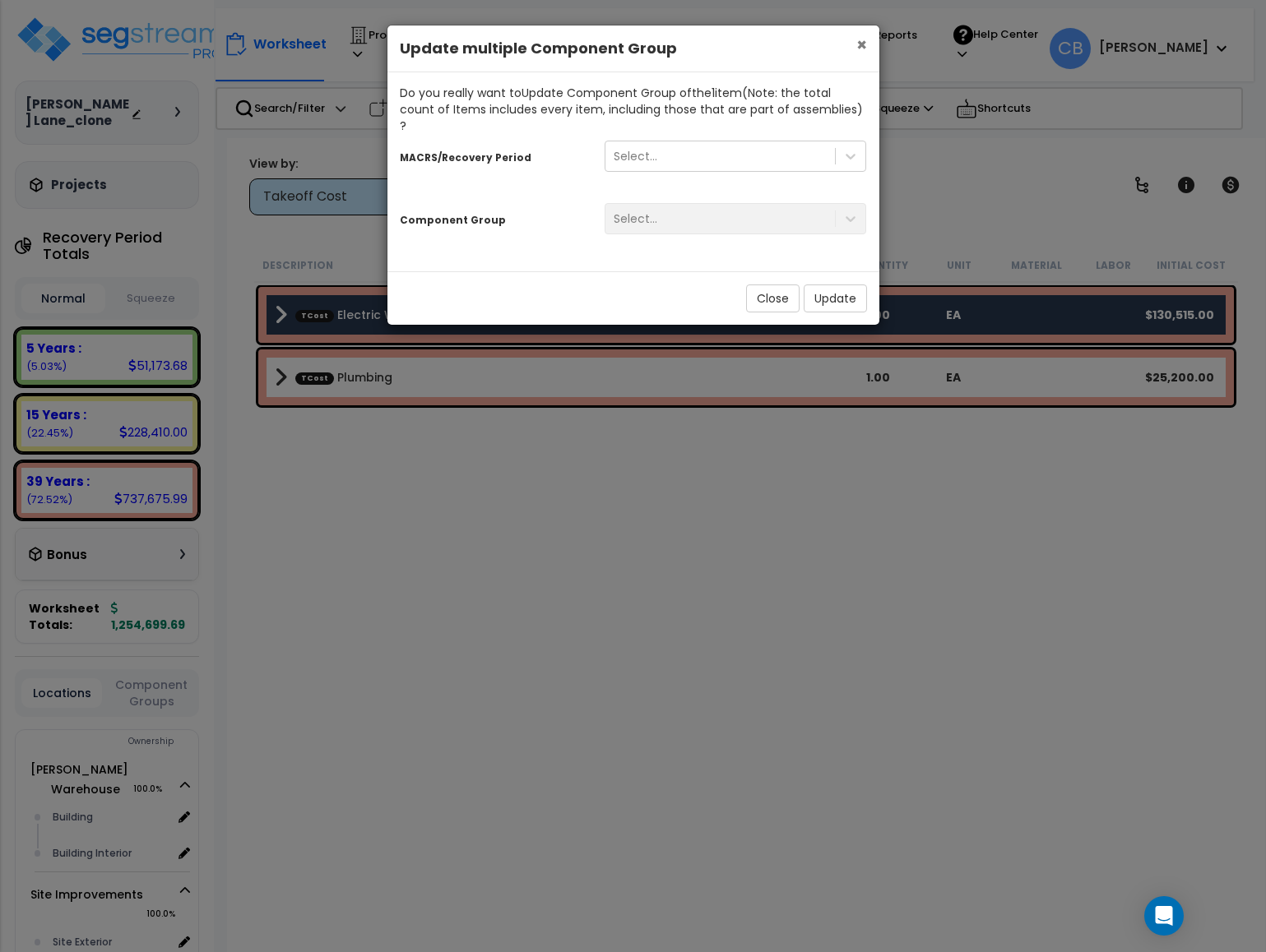
click at [861, 45] on span "×" at bounding box center [861, 44] width 10 height 23
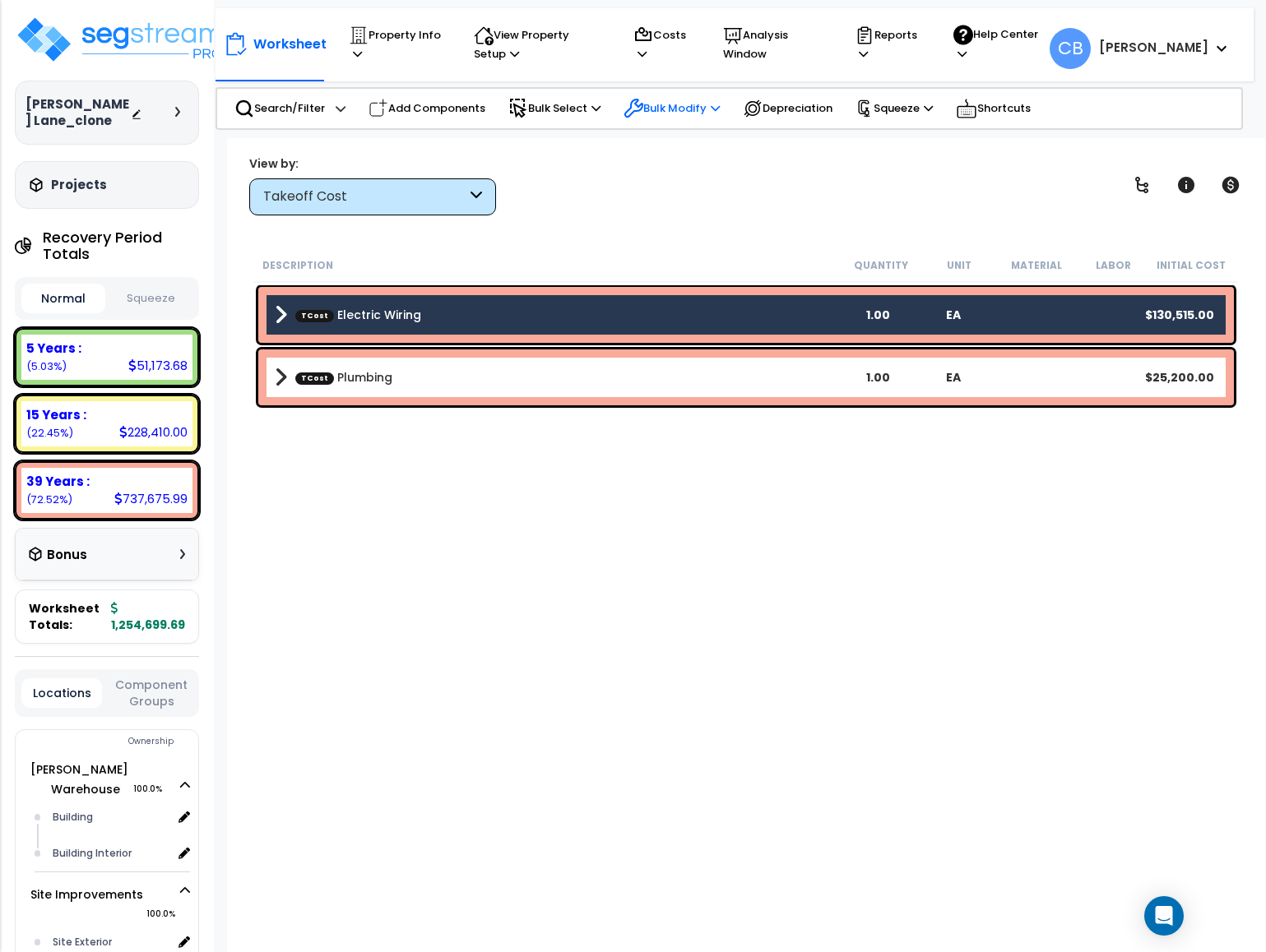
click at [699, 116] on p "Bulk Modify" at bounding box center [671, 108] width 96 height 20
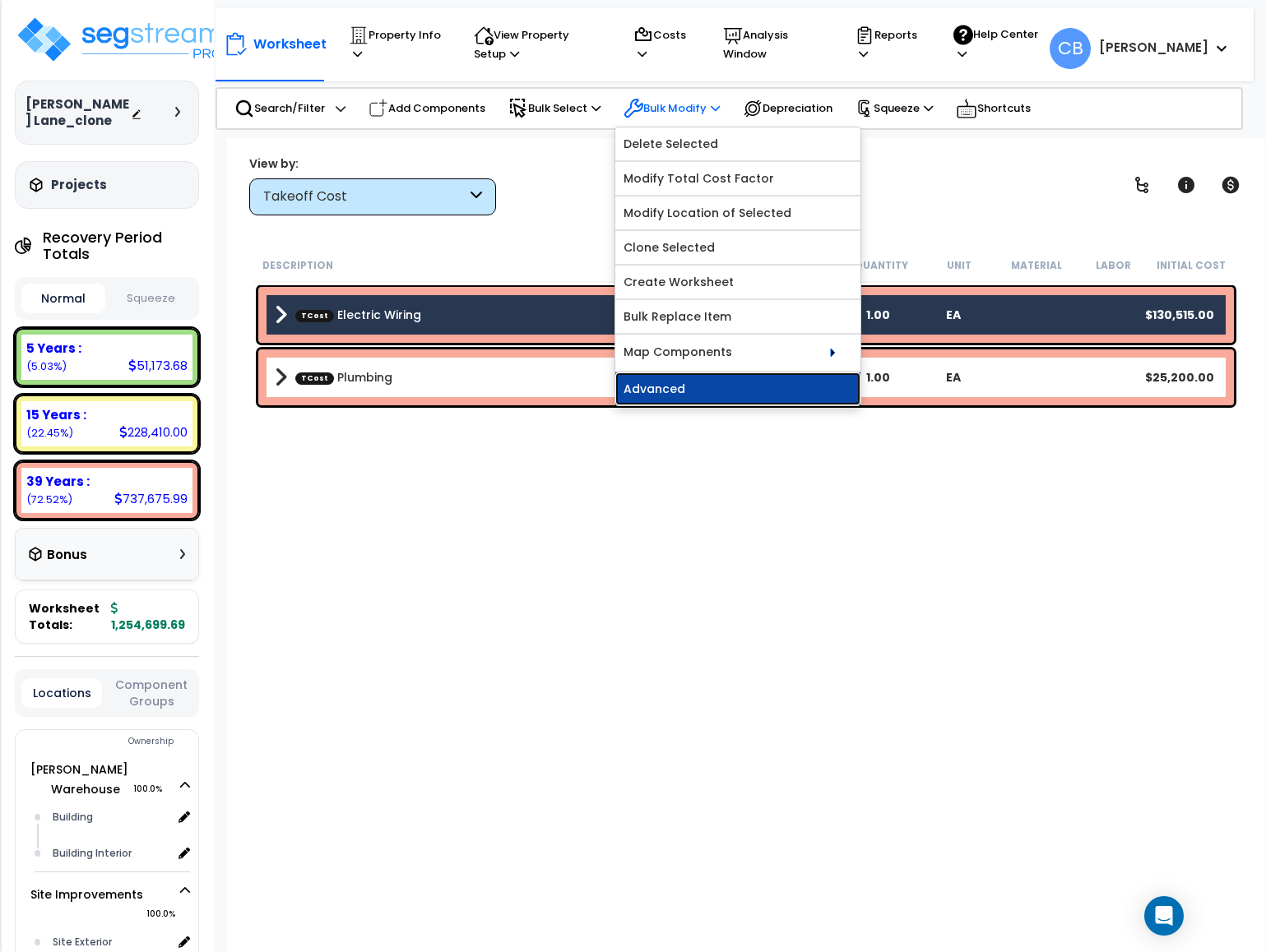
click at [664, 393] on link "Advanced" at bounding box center [738, 388] width 245 height 33
